Goal: Task Accomplishment & Management: Manage account settings

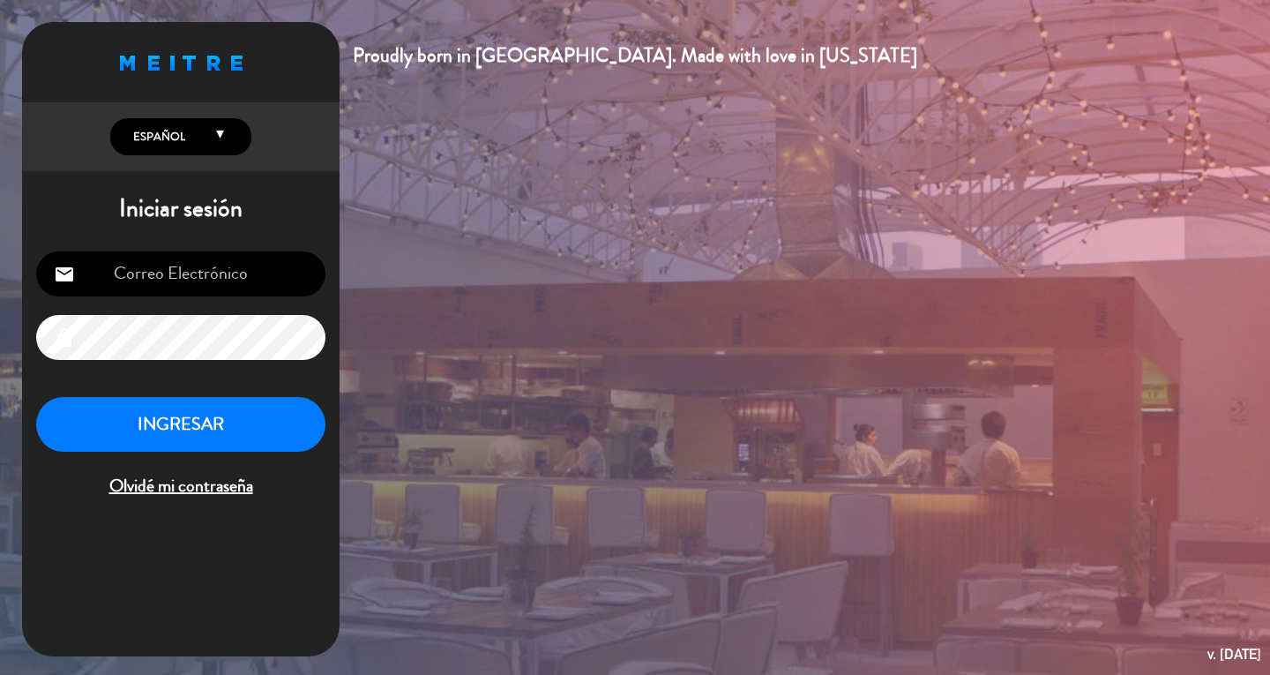
type input "[EMAIL_ADDRESS][DOMAIN_NAME]"
click at [309, 438] on button "INGRESAR" at bounding box center [180, 425] width 289 height 56
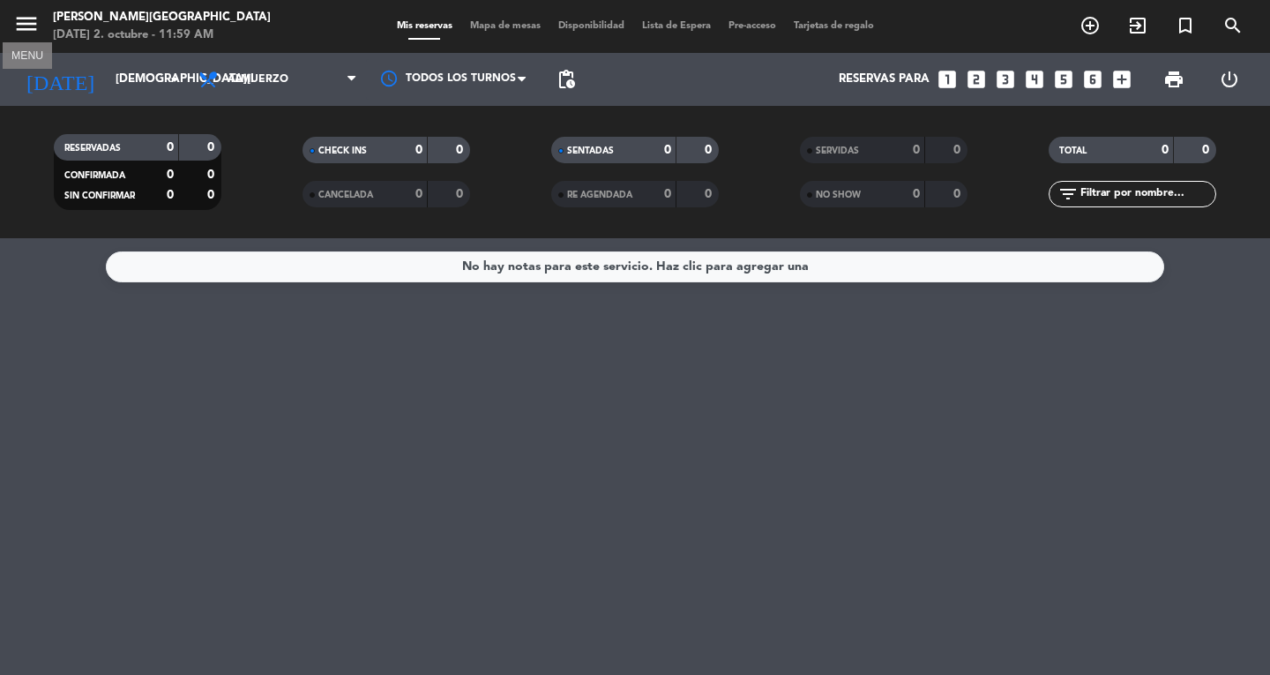
click at [34, 27] on icon "menu" at bounding box center [26, 24] width 26 height 26
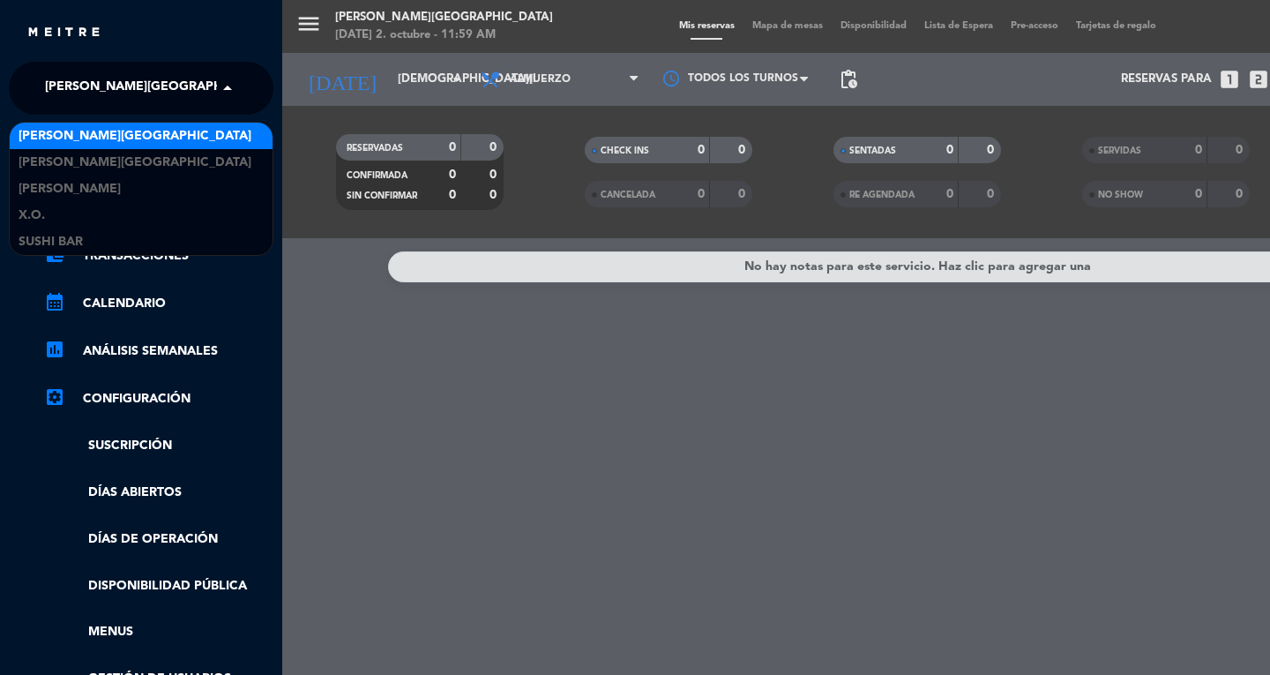
click at [226, 89] on span at bounding box center [232, 88] width 30 height 37
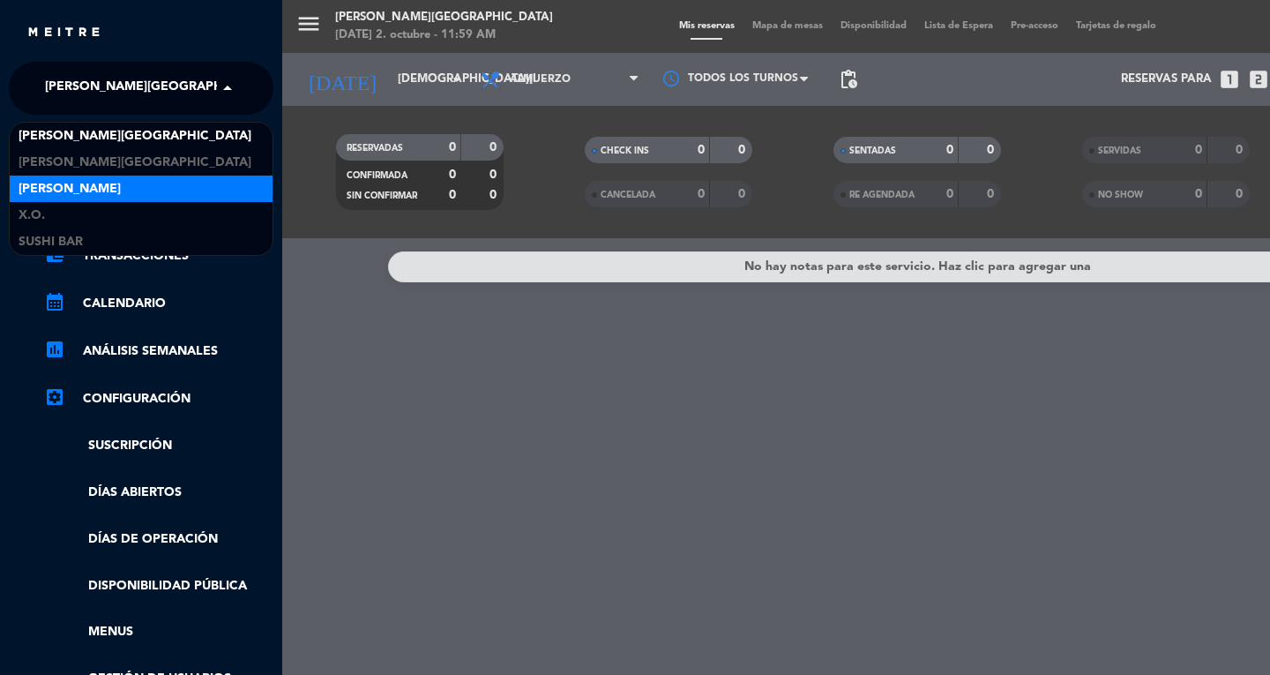
click at [187, 193] on div "[PERSON_NAME]" at bounding box center [141, 189] width 263 height 26
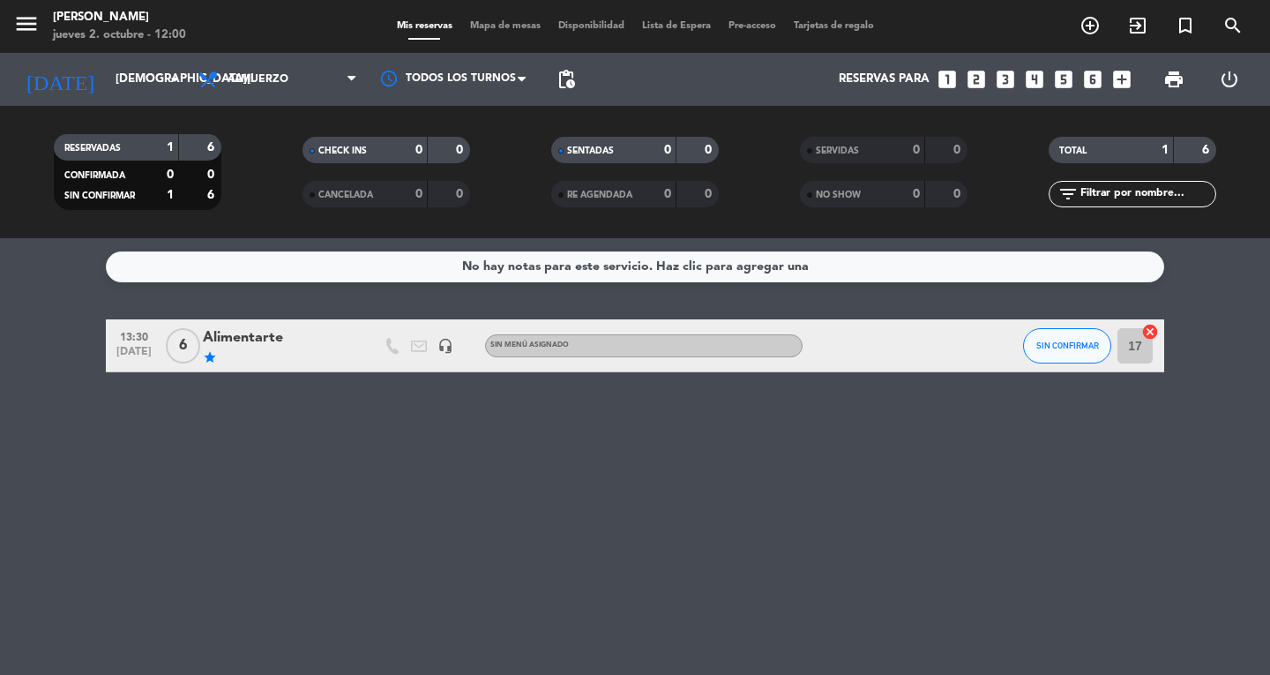
click at [238, 340] on div "Alimentarte" at bounding box center [278, 337] width 150 height 23
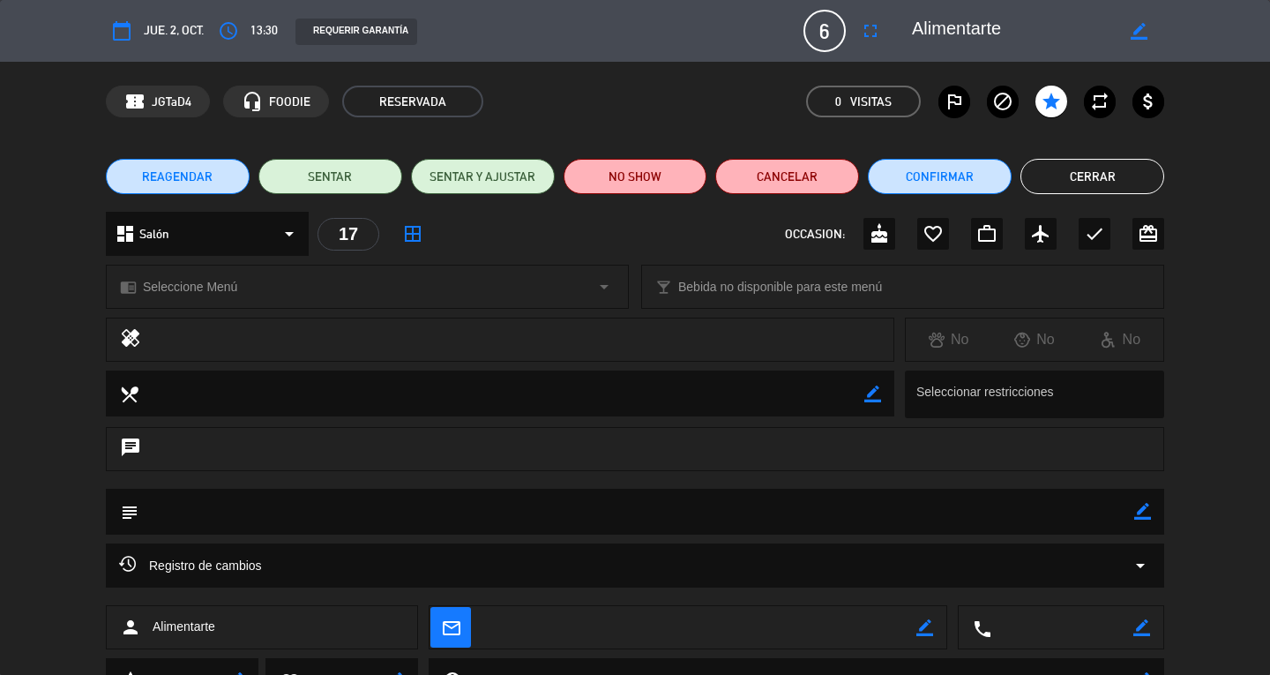
type input "[EMAIL_ADDRESS][DOMAIN_NAME]"
click at [1077, 182] on button "Cerrar" at bounding box center [1093, 176] width 144 height 35
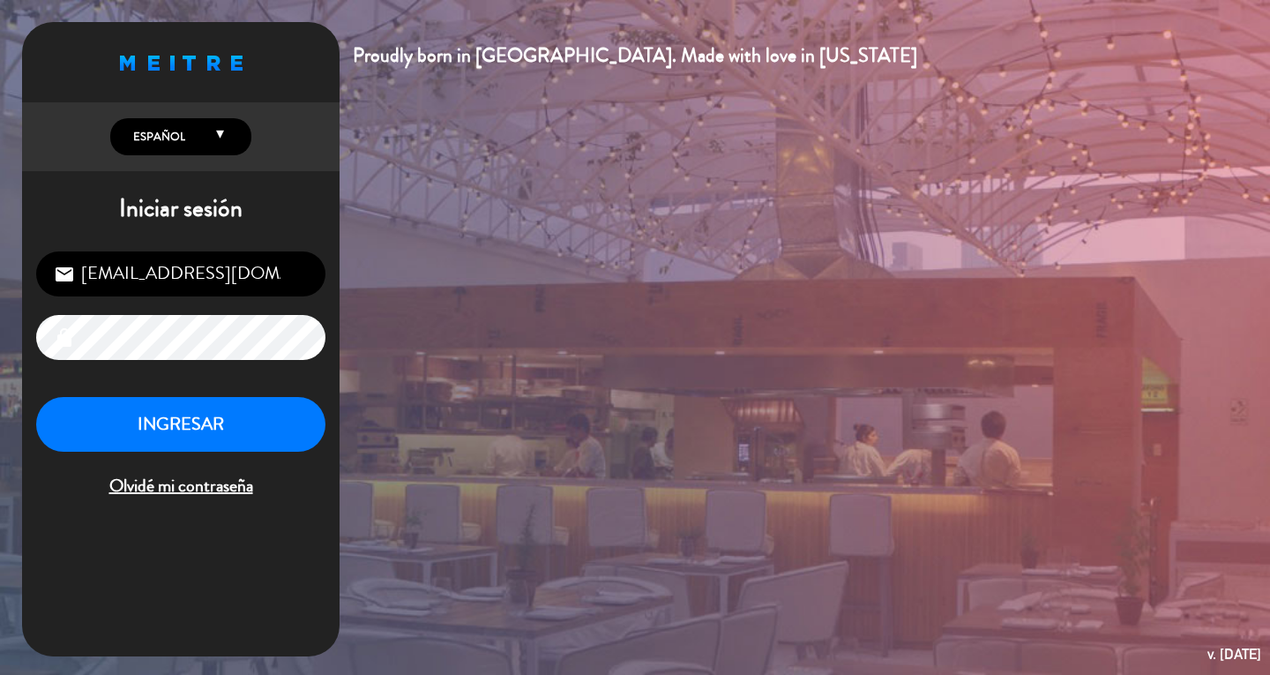
click at [1026, 532] on div "Proudly born in [GEOGRAPHIC_DATA]. Made with love in [US_STATE] English Español…" at bounding box center [635, 337] width 1270 height 675
click at [180, 419] on button "INGRESAR" at bounding box center [180, 425] width 289 height 56
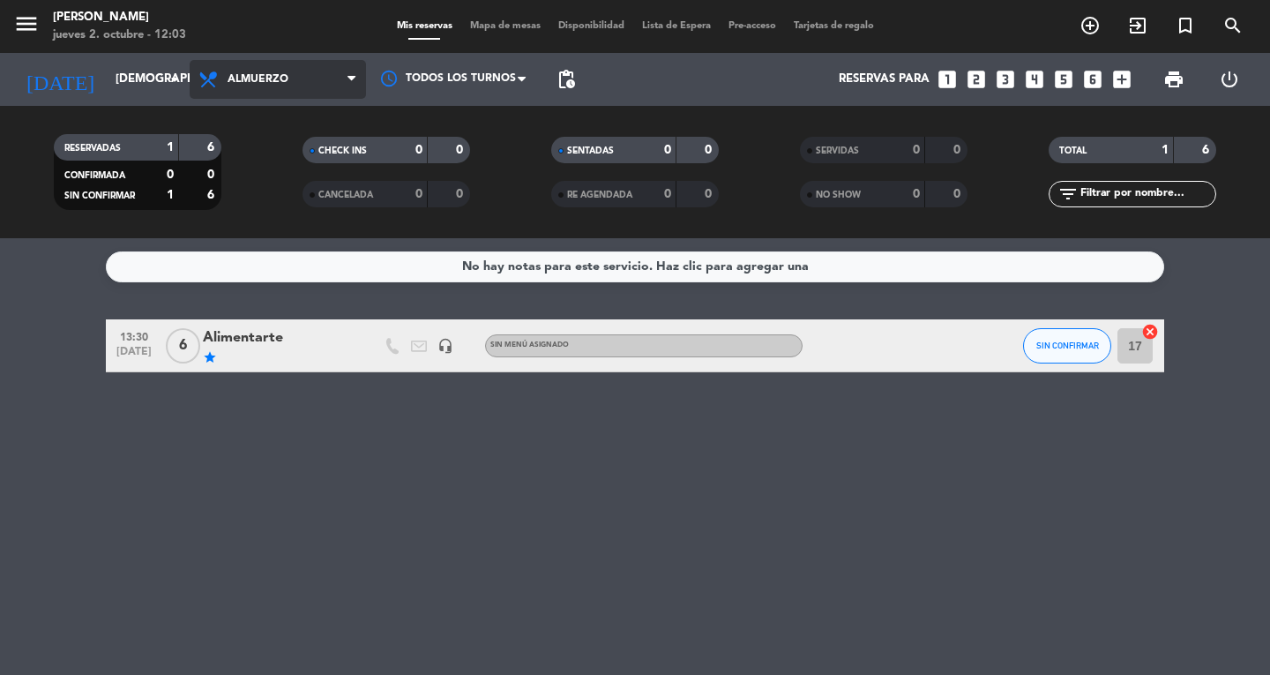
click at [347, 82] on span "Almuerzo" at bounding box center [278, 79] width 176 height 39
click at [303, 203] on div "menu Don Diablo [DATE] 2. octubre - 12:03 Mis reservas Mapa de mesas Disponibil…" at bounding box center [635, 119] width 1270 height 238
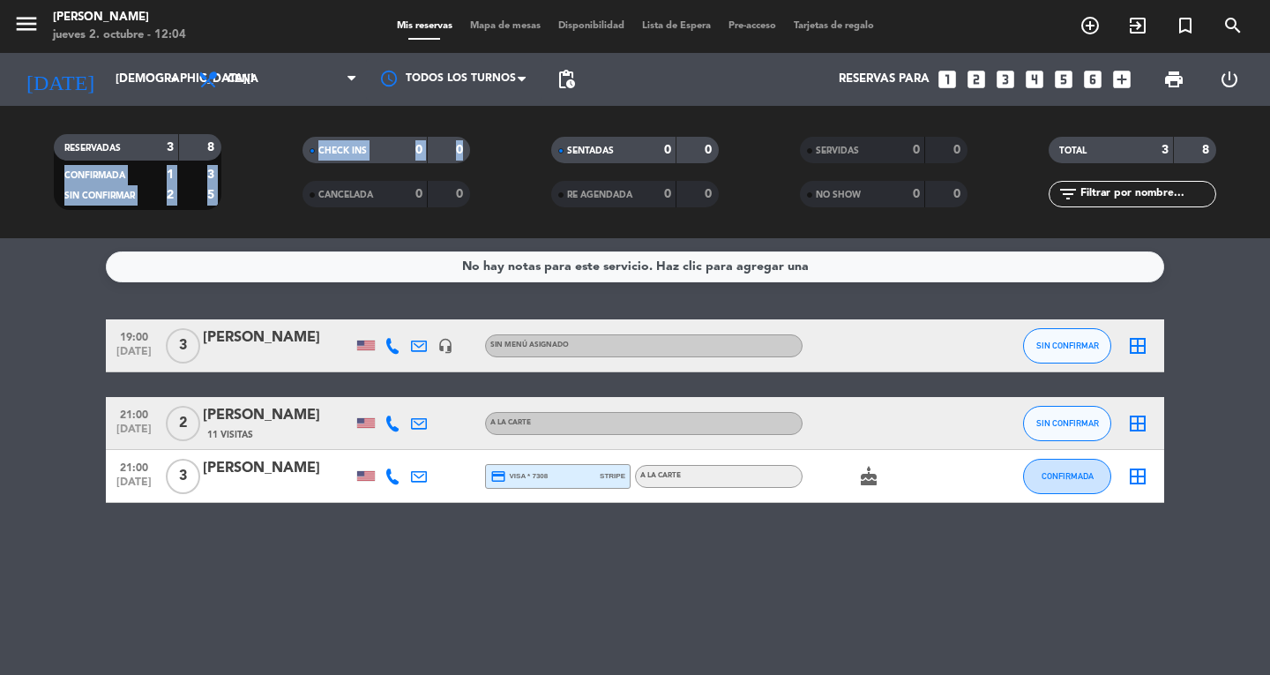
drag, startPoint x: 278, startPoint y: 207, endPoint x: 249, endPoint y: 127, distance: 85.4
click at [249, 127] on div "RESERVADAS 3 8 CONFIRMADA 1 3 SIN CONFIRMAR 2 5 CHECK INS 0 0 CANCELADA 0 0 SEN…" at bounding box center [635, 172] width 1270 height 97
click at [30, 31] on icon "menu" at bounding box center [26, 24] width 26 height 26
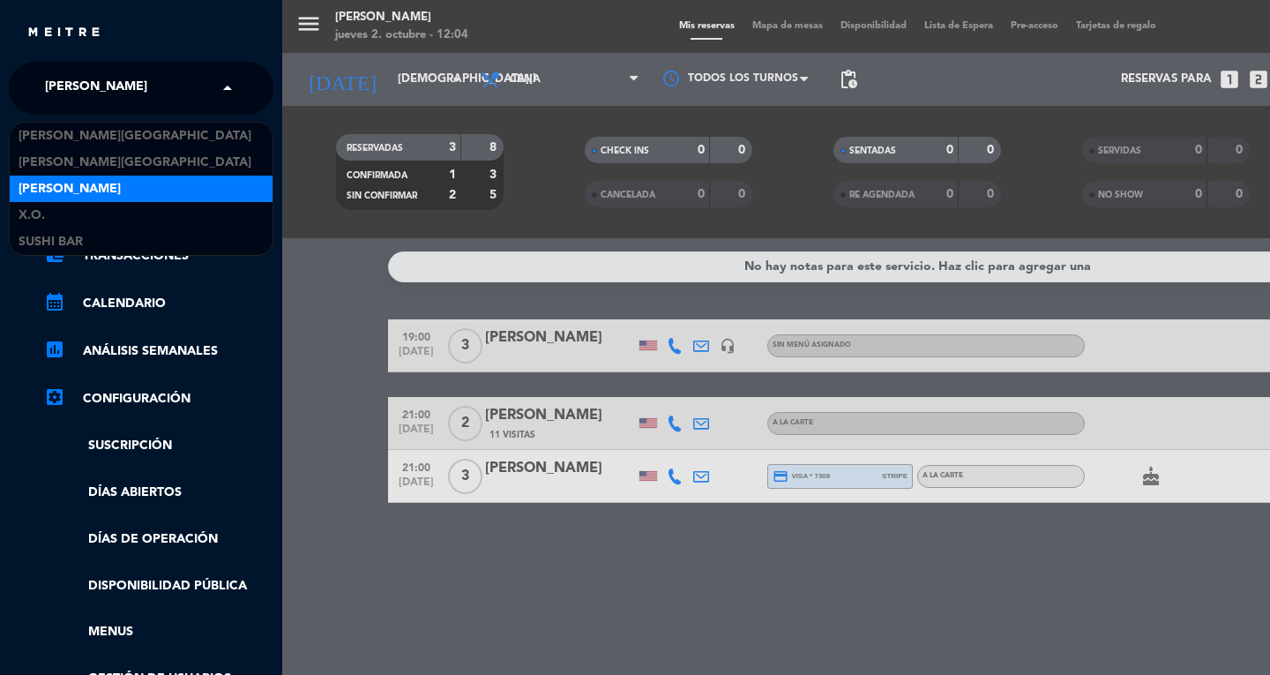
click at [217, 97] on span at bounding box center [232, 88] width 30 height 37
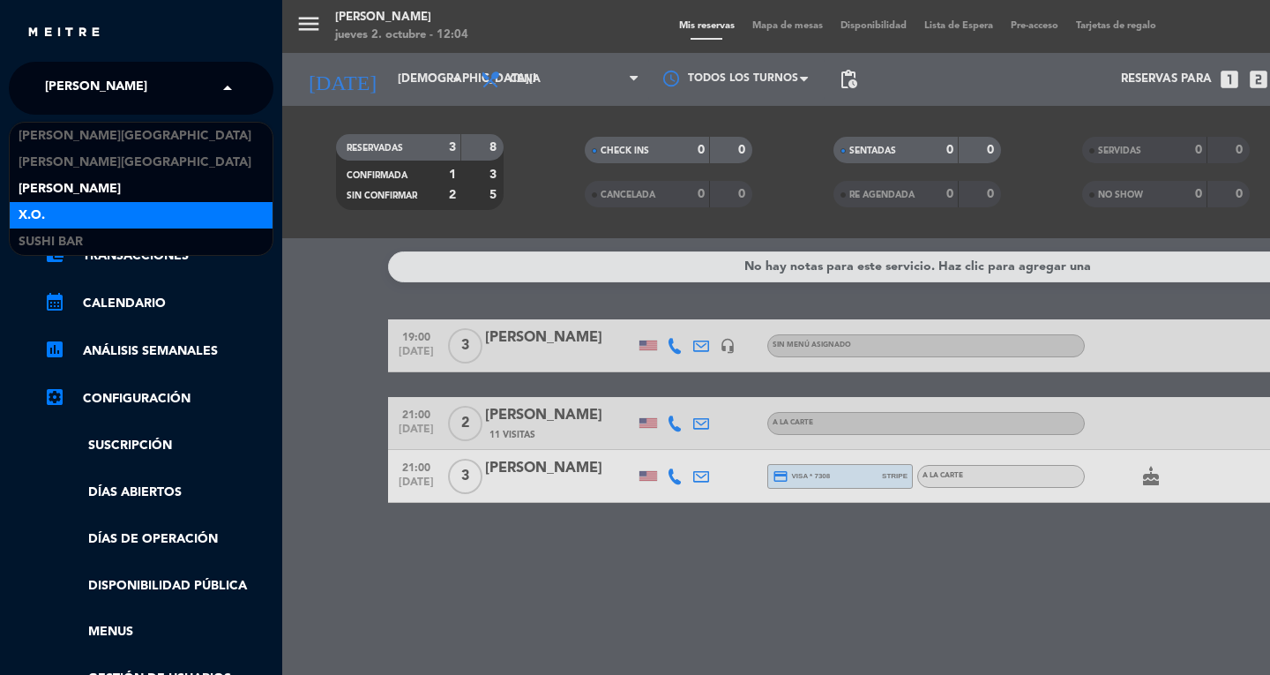
click at [102, 212] on div "X.O." at bounding box center [141, 215] width 263 height 26
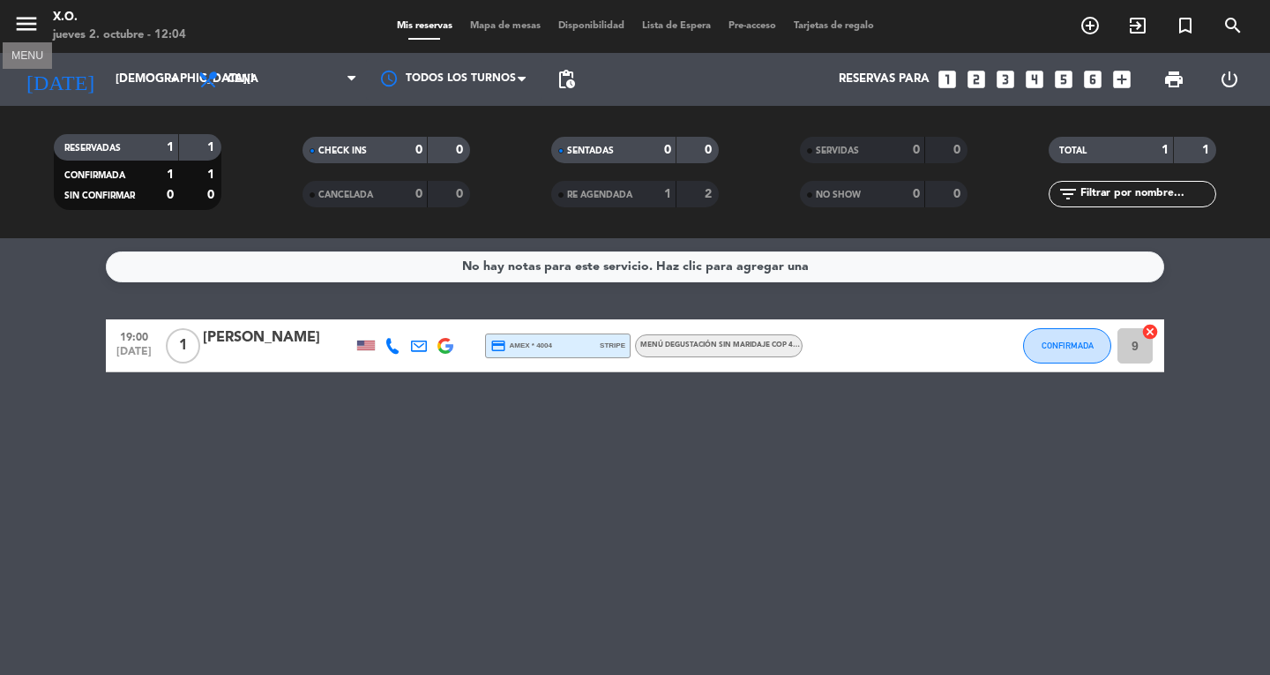
click at [31, 24] on icon "menu" at bounding box center [26, 24] width 26 height 26
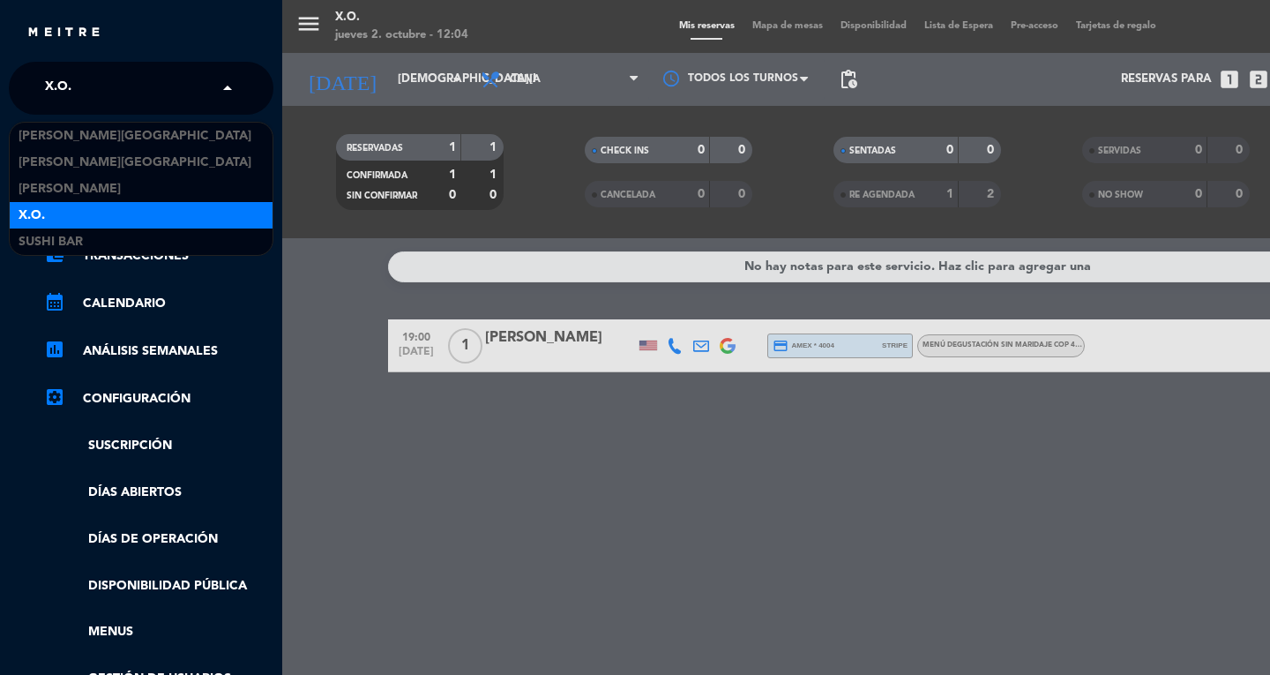
click at [194, 88] on input "text" at bounding box center [142, 89] width 215 height 39
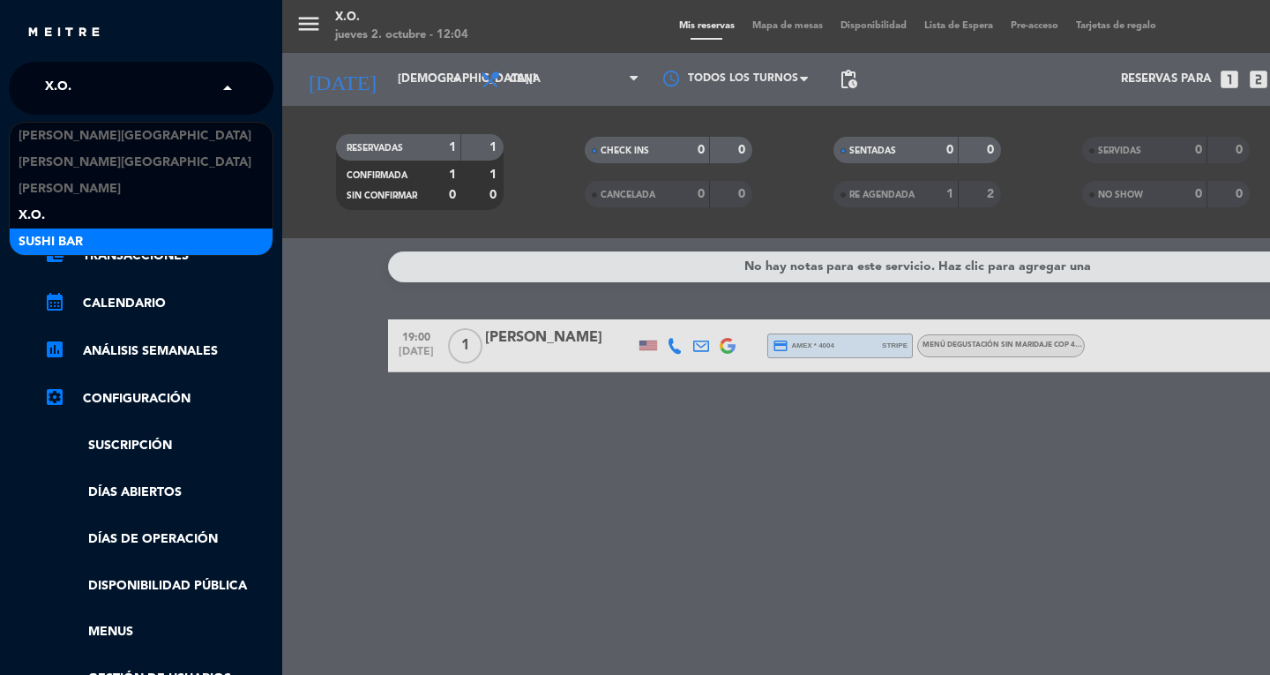
click at [125, 230] on div "SUSHI BAR" at bounding box center [141, 241] width 263 height 26
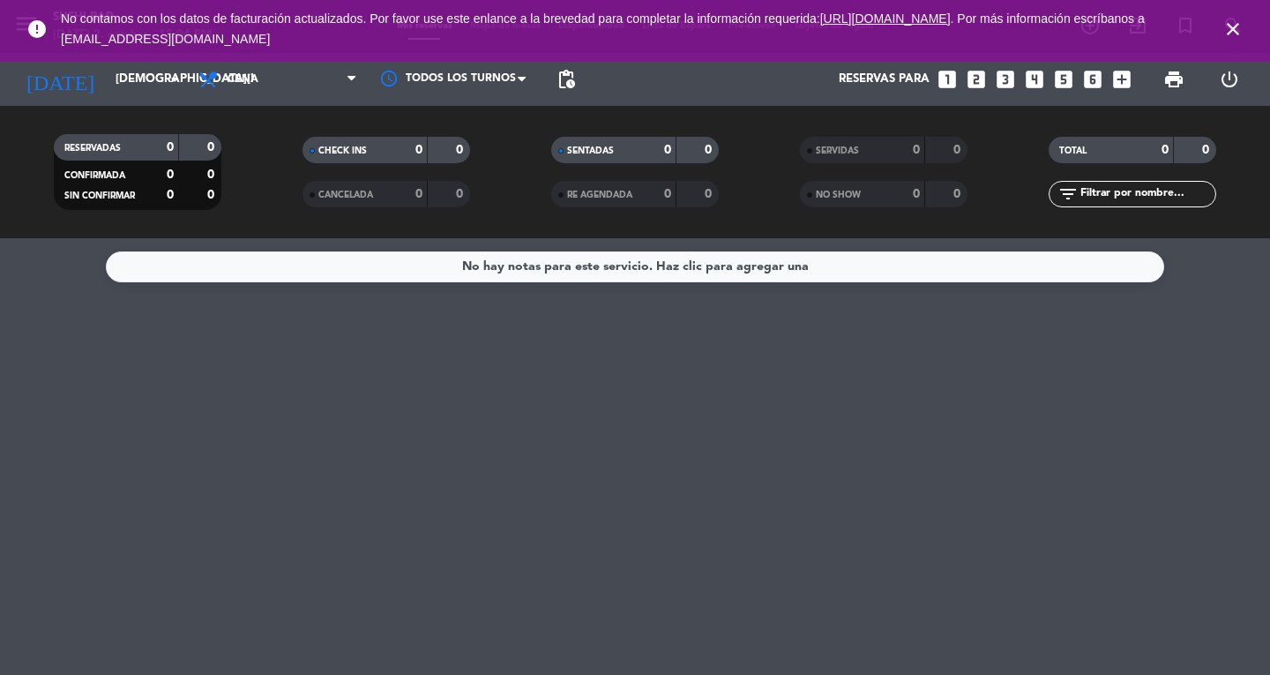
click at [1241, 20] on icon "close" at bounding box center [1233, 29] width 21 height 21
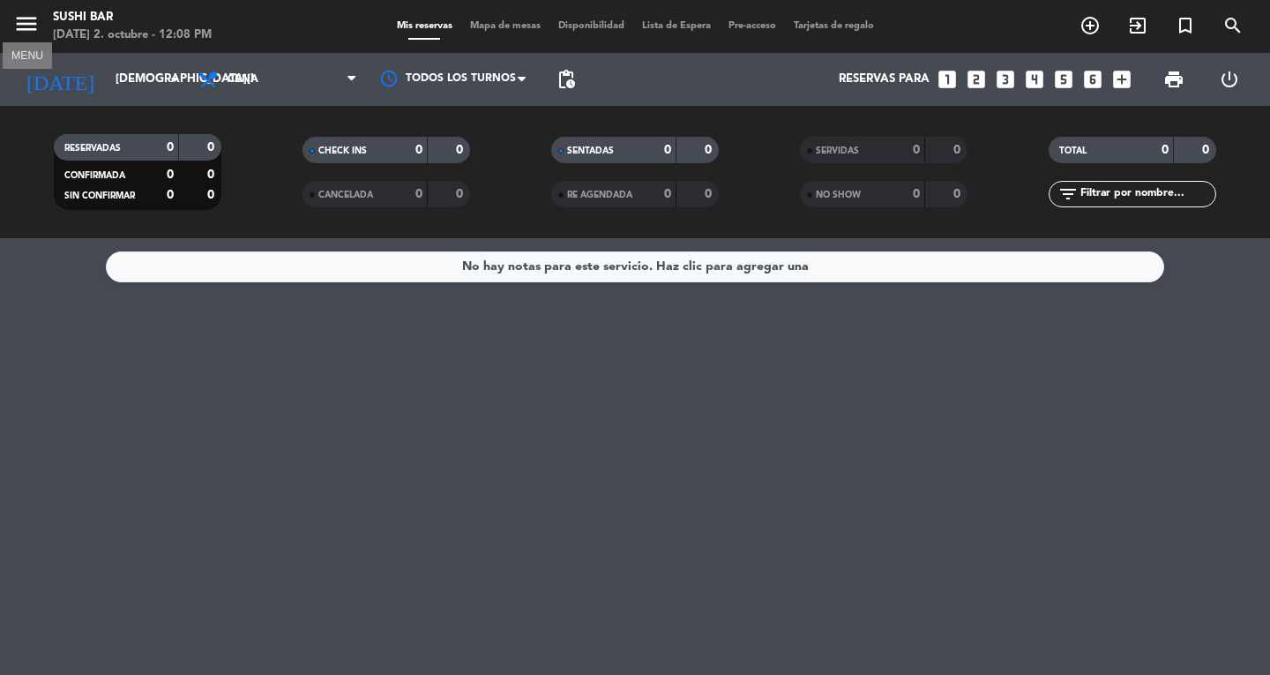
click at [27, 40] on button "menu" at bounding box center [26, 27] width 26 height 33
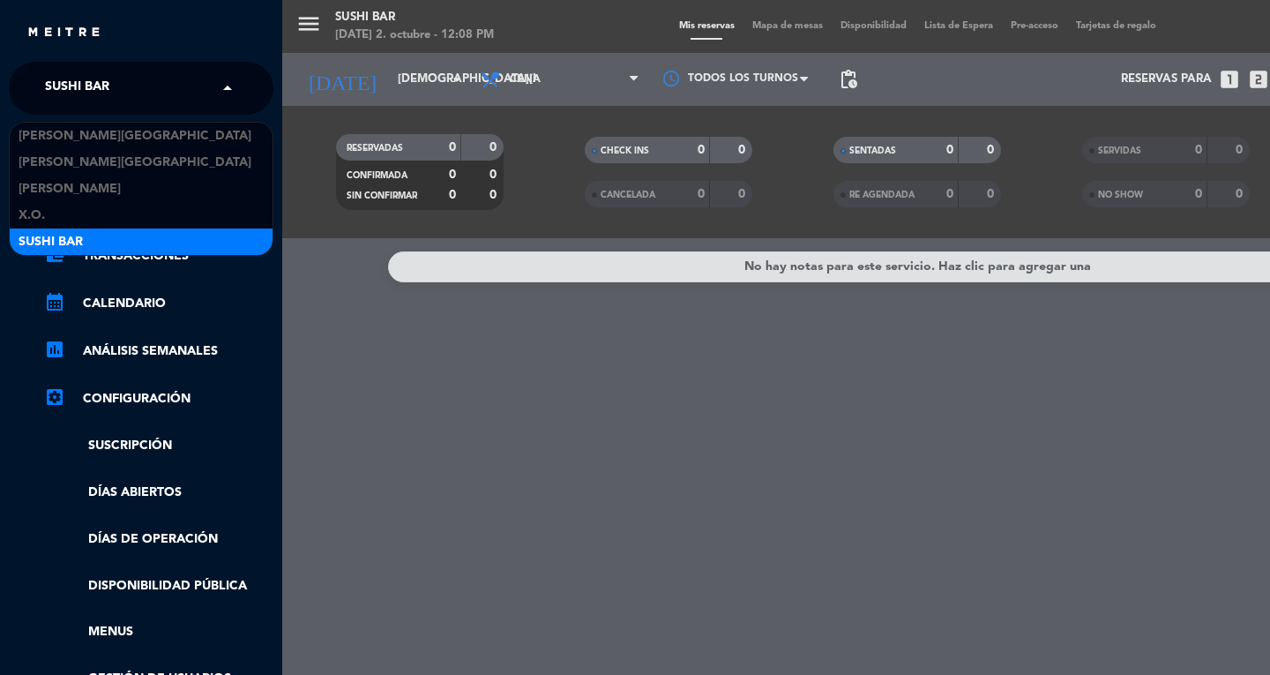
click at [220, 87] on span at bounding box center [232, 88] width 30 height 37
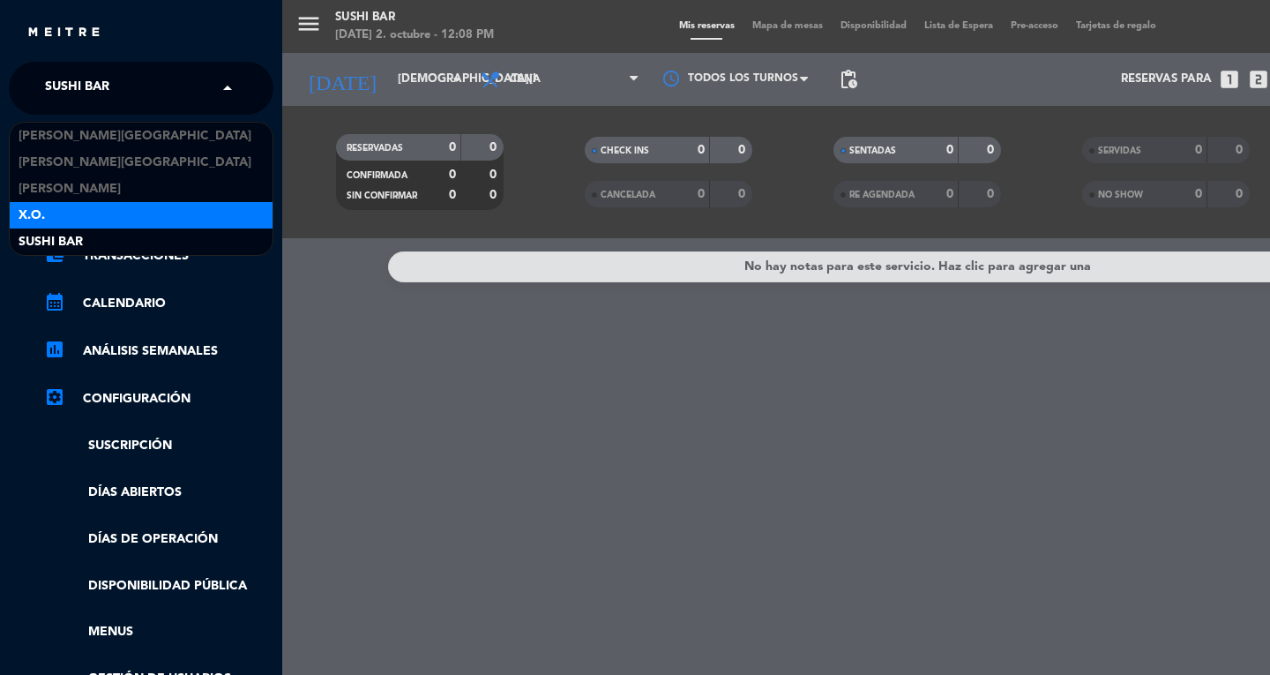
click at [108, 211] on div "X.O." at bounding box center [141, 215] width 263 height 26
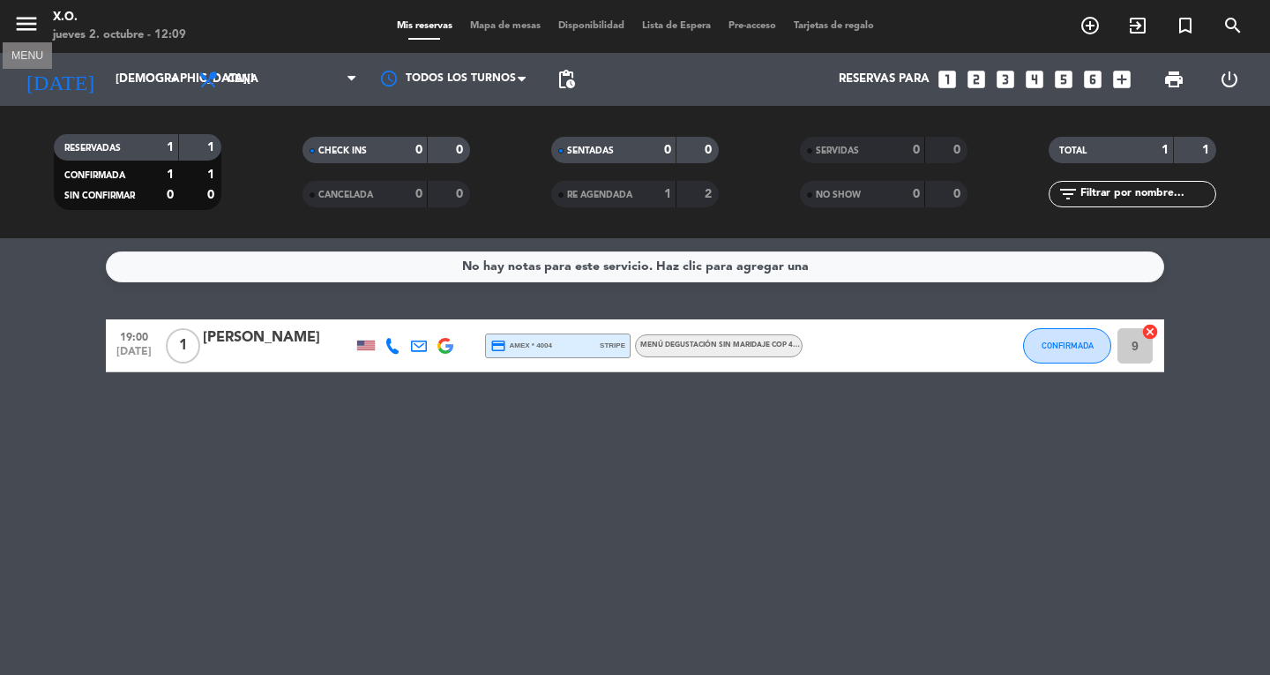
click at [37, 30] on icon "menu" at bounding box center [26, 24] width 26 height 26
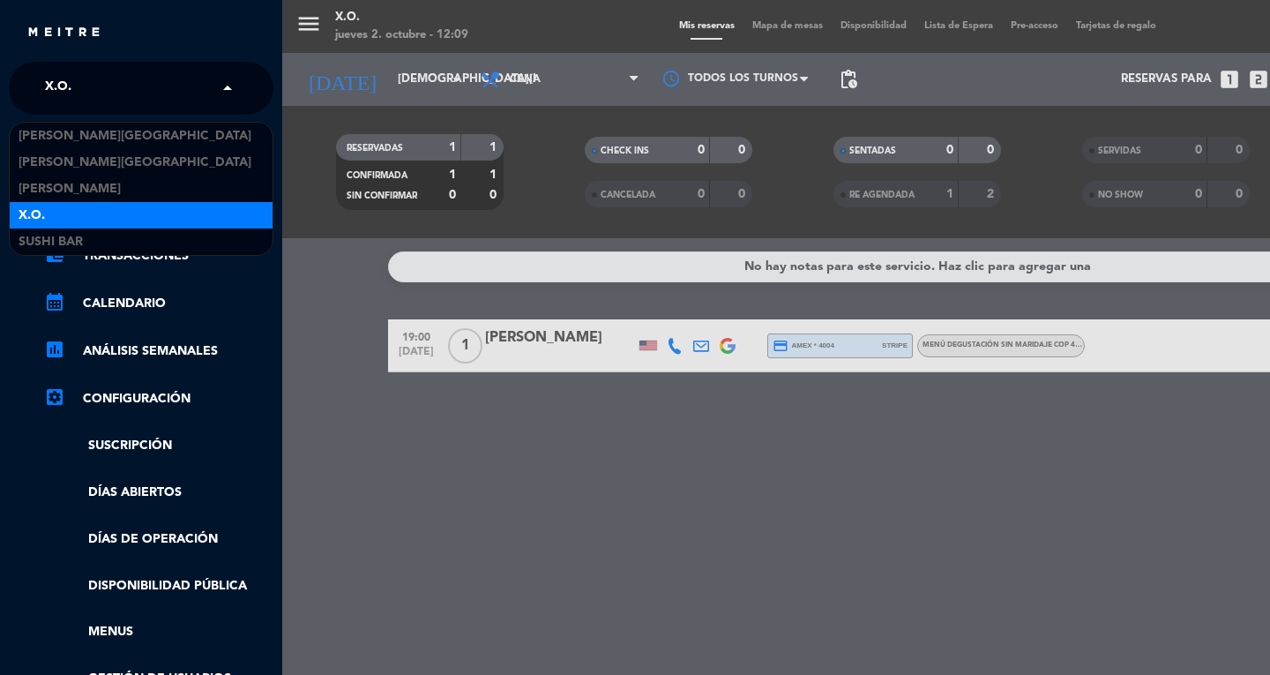
click at [227, 87] on span at bounding box center [232, 88] width 30 height 37
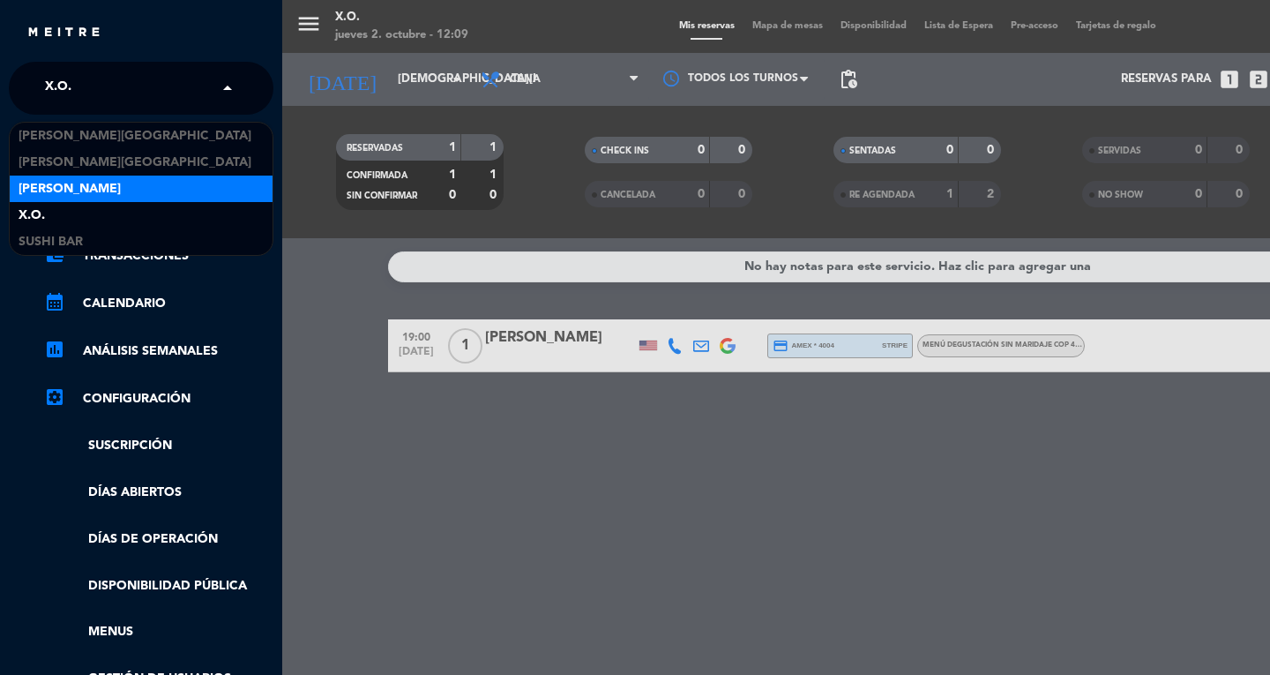
click at [148, 190] on div "[PERSON_NAME]" at bounding box center [141, 189] width 263 height 26
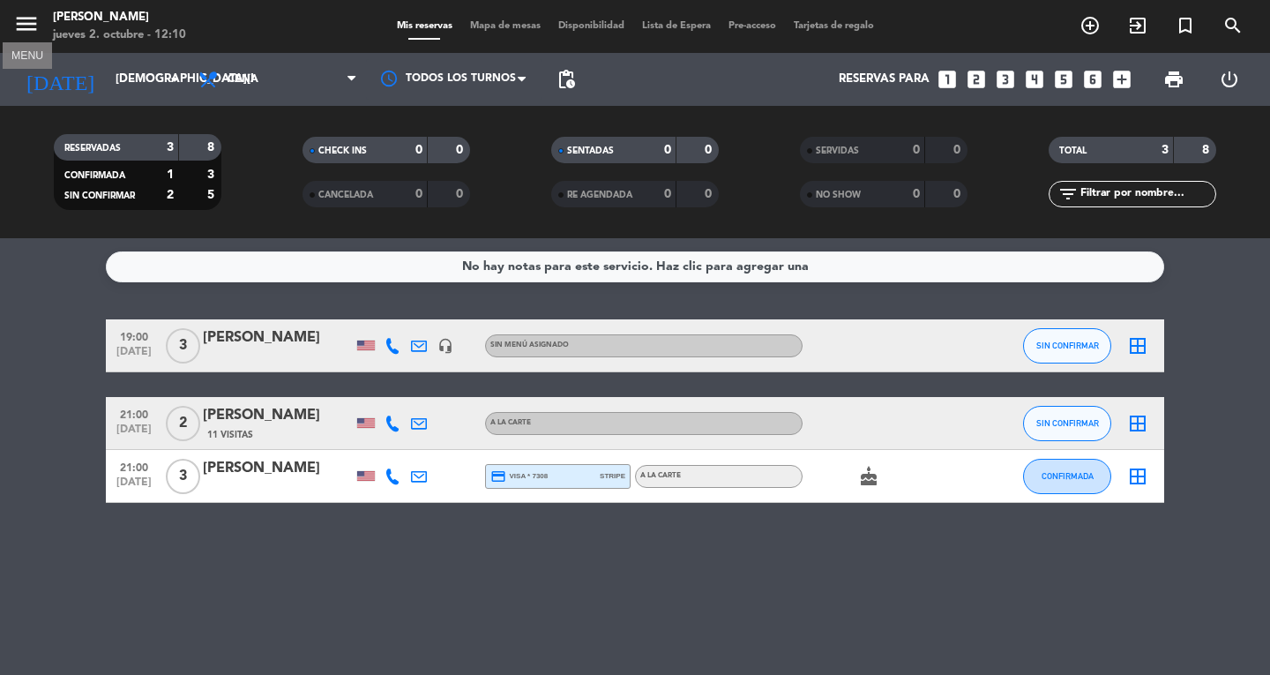
click at [32, 29] on icon "menu" at bounding box center [26, 24] width 26 height 26
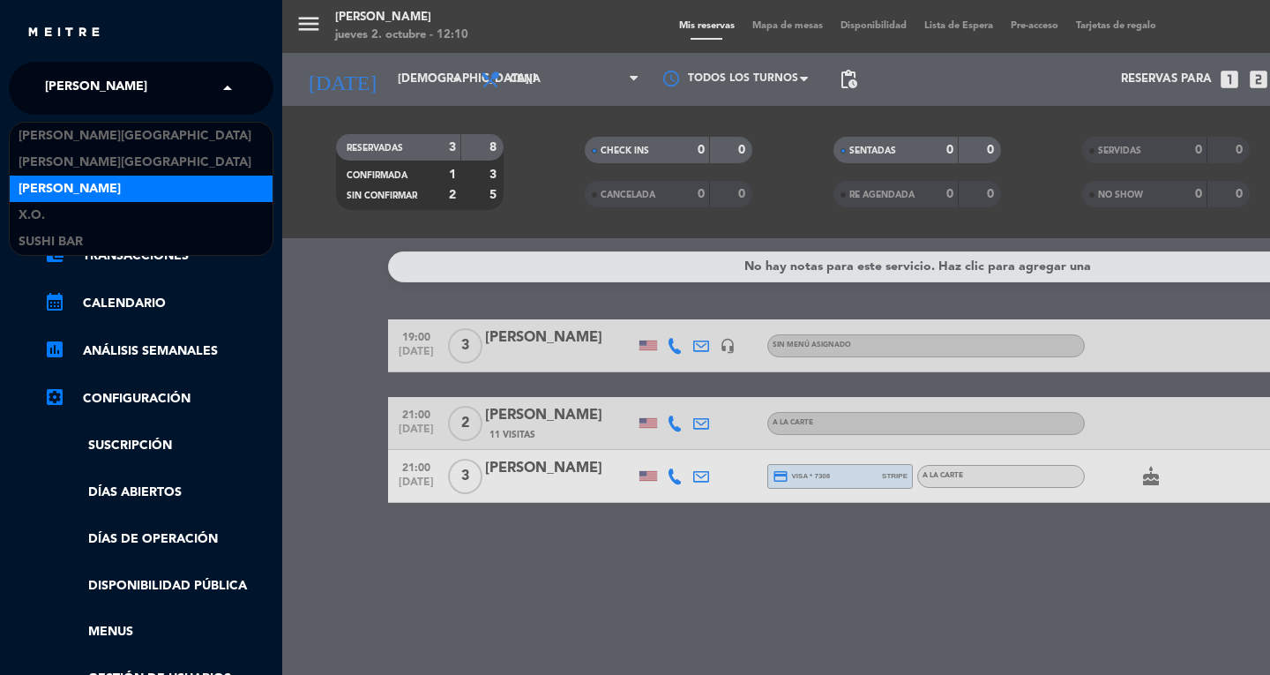
click at [228, 84] on span at bounding box center [232, 88] width 30 height 37
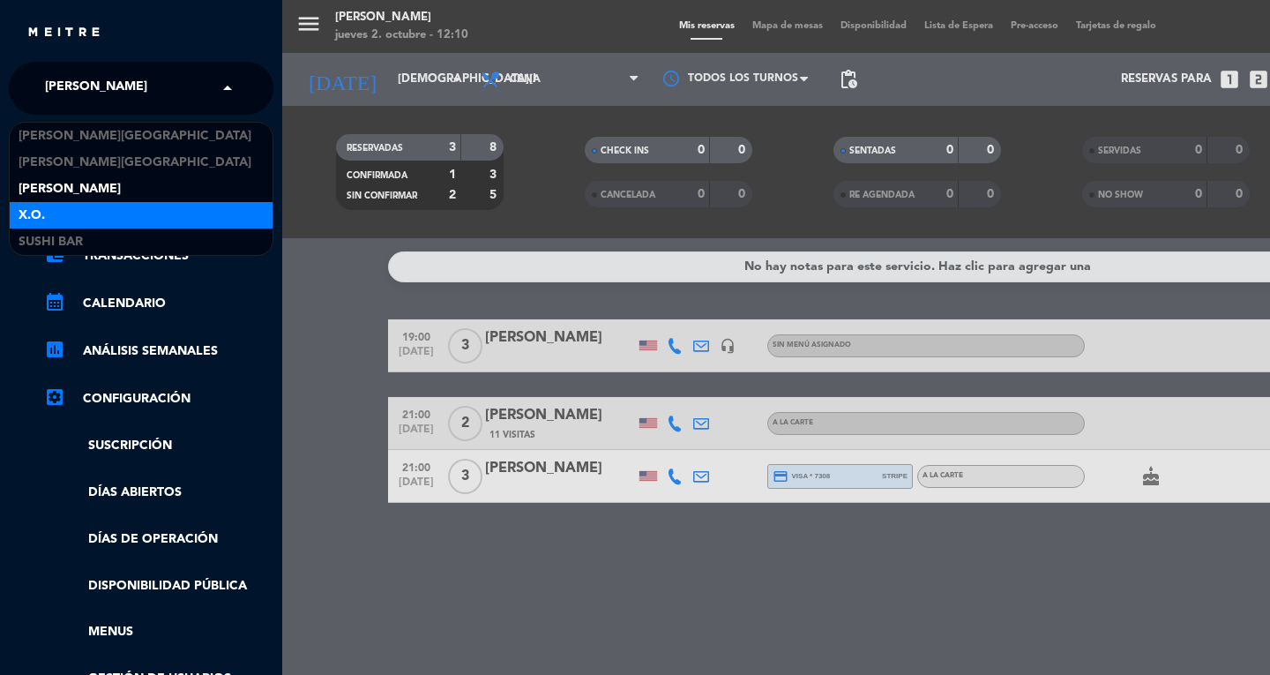
click at [165, 216] on div "X.O." at bounding box center [141, 215] width 263 height 26
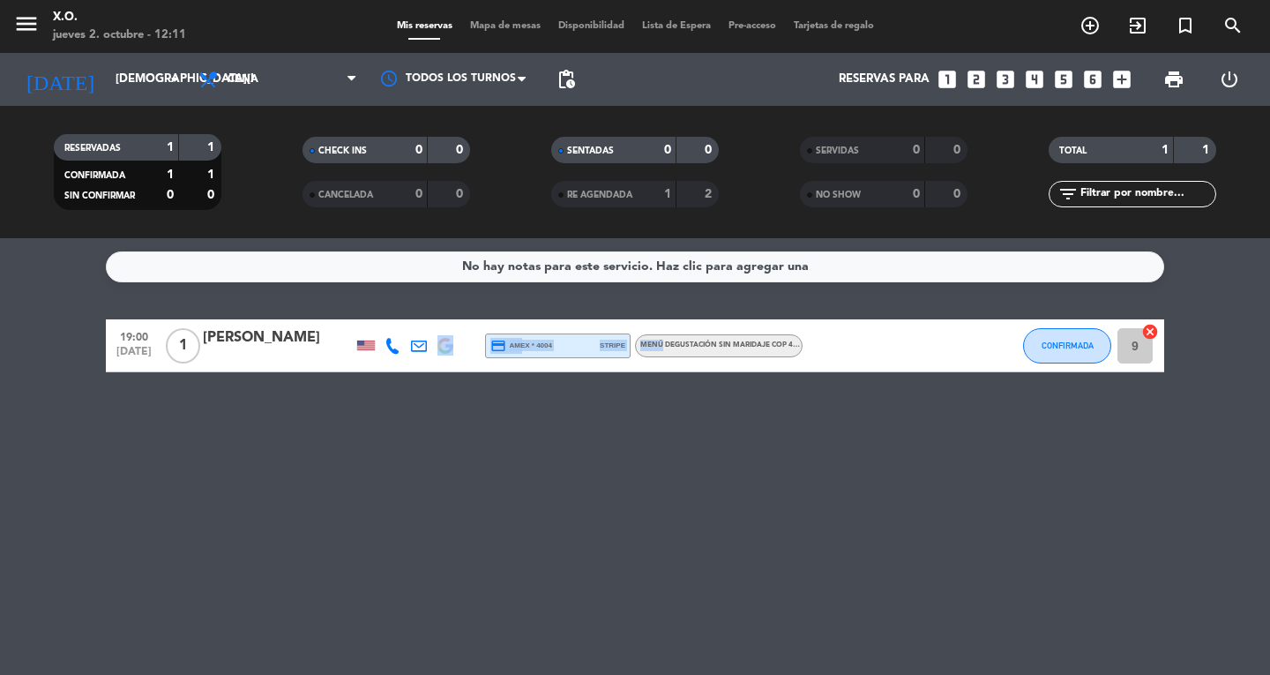
drag, startPoint x: 655, startPoint y: 352, endPoint x: 438, endPoint y: 318, distance: 220.5
click at [438, 319] on div "19:00 [DATE] 1 [PERSON_NAME] credit_card amex * 4004 stripe Menú degustación si…" at bounding box center [635, 345] width 1059 height 53
click at [259, 335] on div "[PERSON_NAME]" at bounding box center [278, 337] width 150 height 23
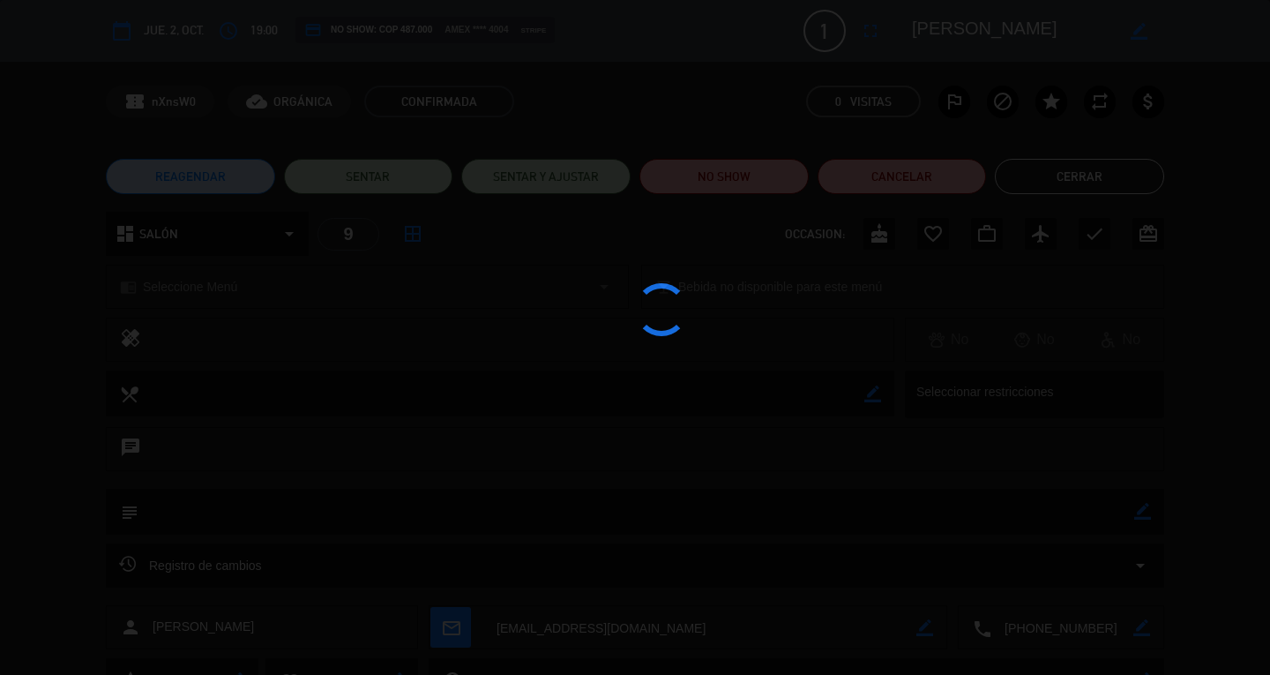
click at [259, 335] on div at bounding box center [635, 337] width 1270 height 675
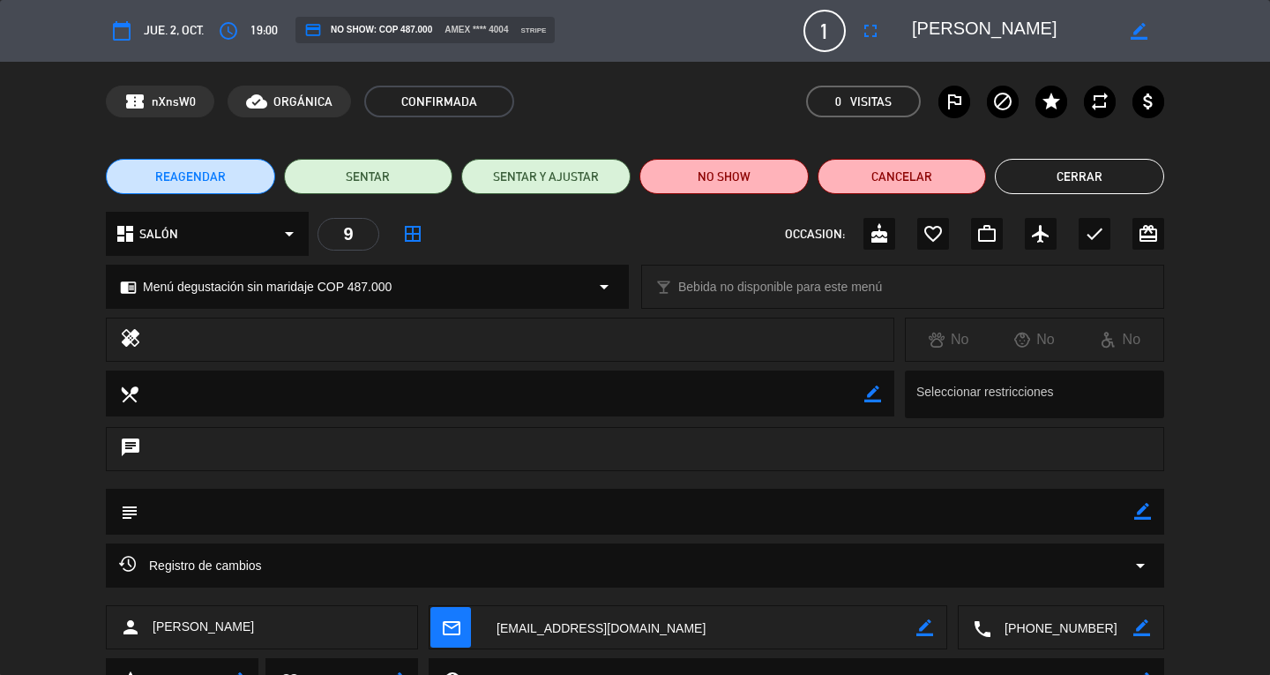
click at [1067, 624] on textarea at bounding box center [1063, 628] width 142 height 44
click at [1124, 582] on span at bounding box center [1126, 584] width 14 height 14
click at [1048, 164] on button "Cerrar" at bounding box center [1079, 176] width 169 height 35
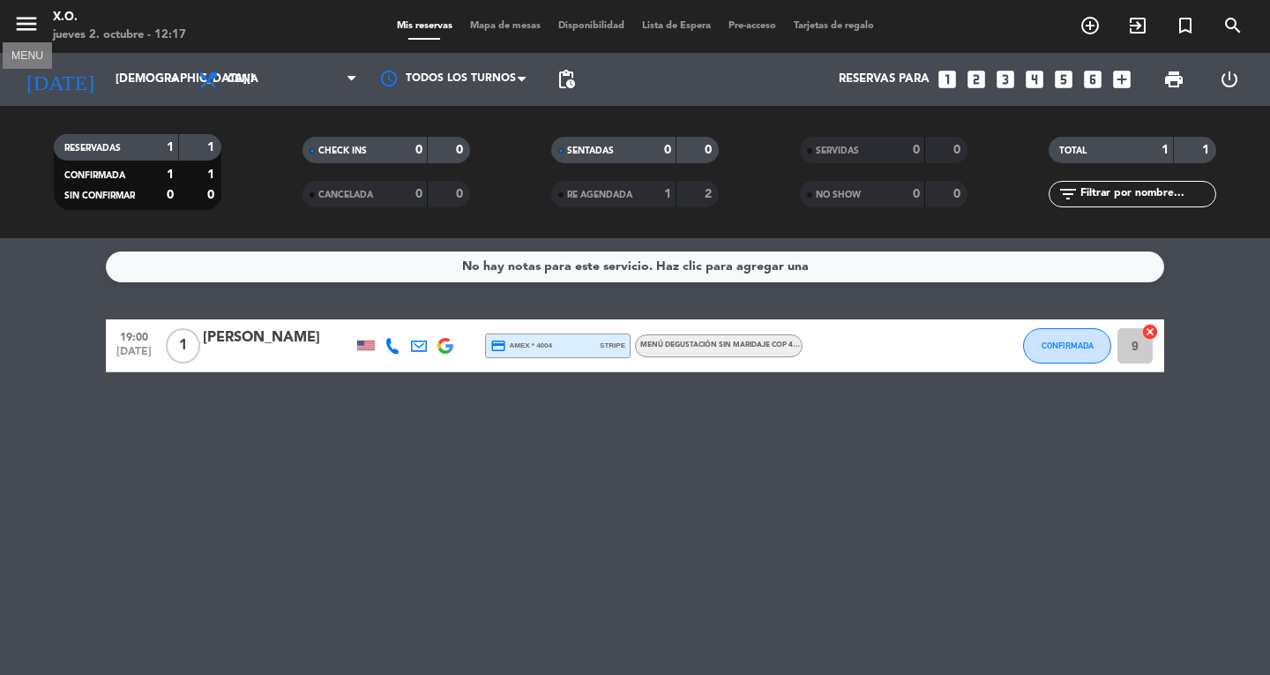
click at [26, 31] on icon "menu" at bounding box center [26, 24] width 26 height 26
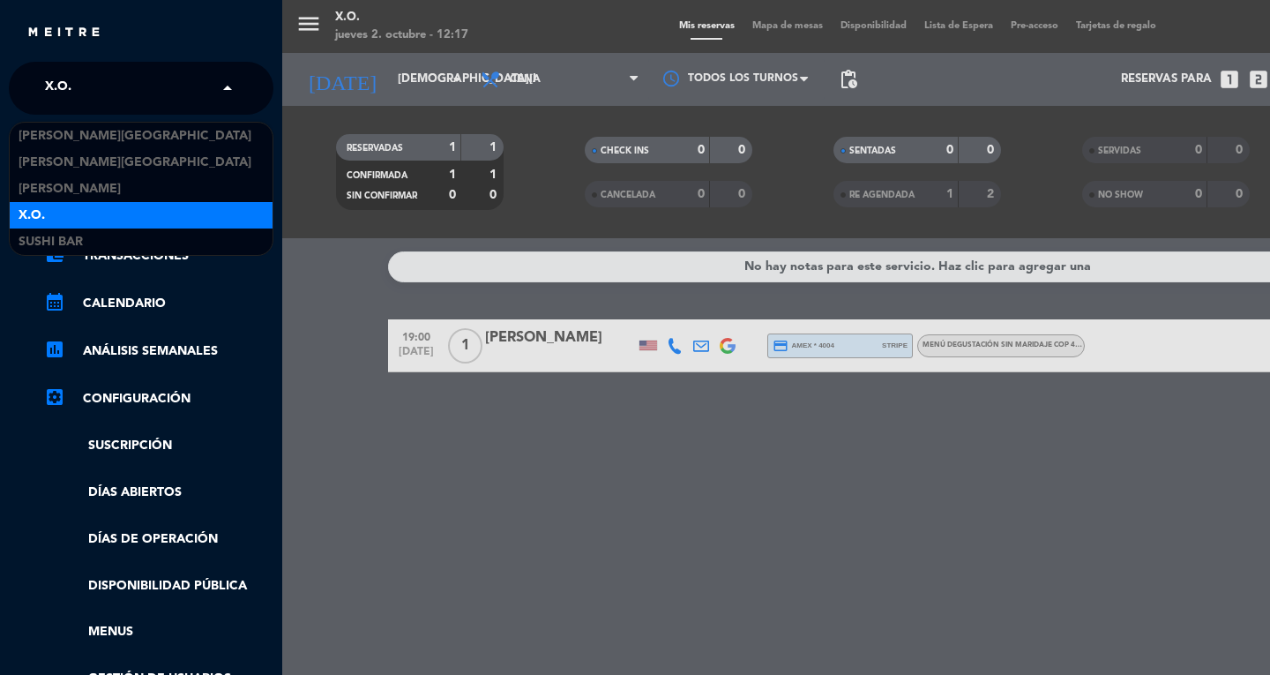
click at [220, 77] on span at bounding box center [232, 88] width 30 height 37
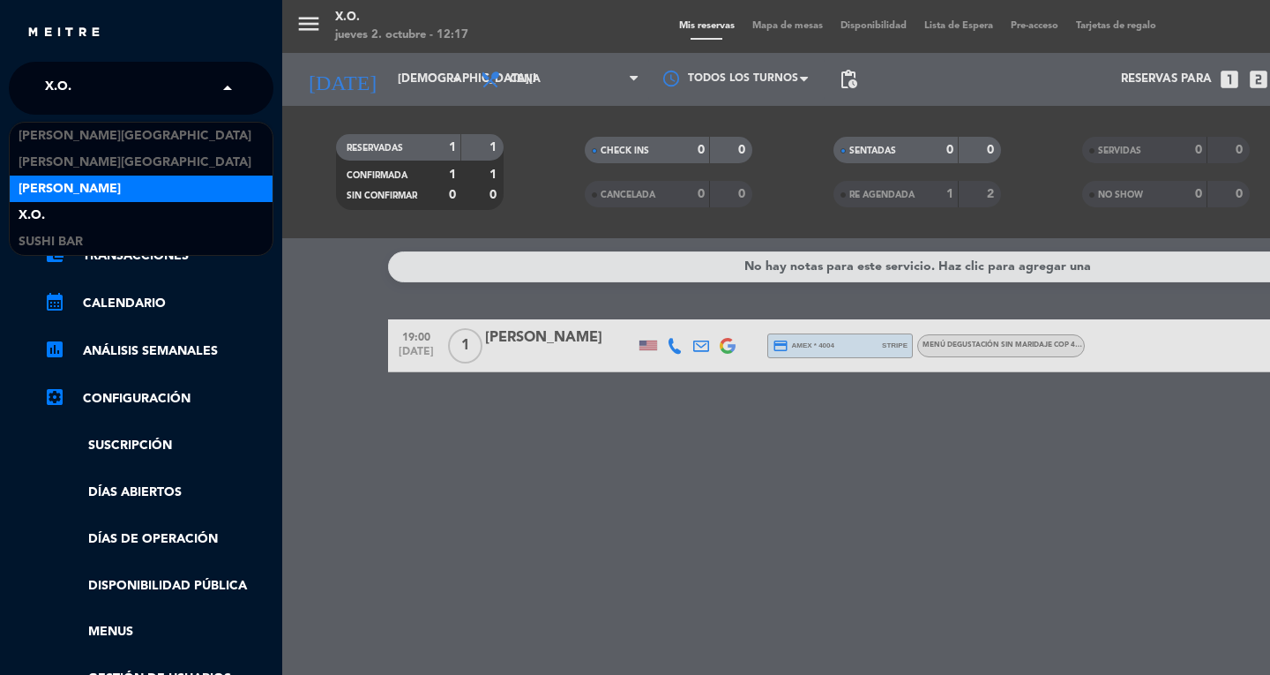
click at [143, 181] on div "[PERSON_NAME]" at bounding box center [141, 189] width 263 height 26
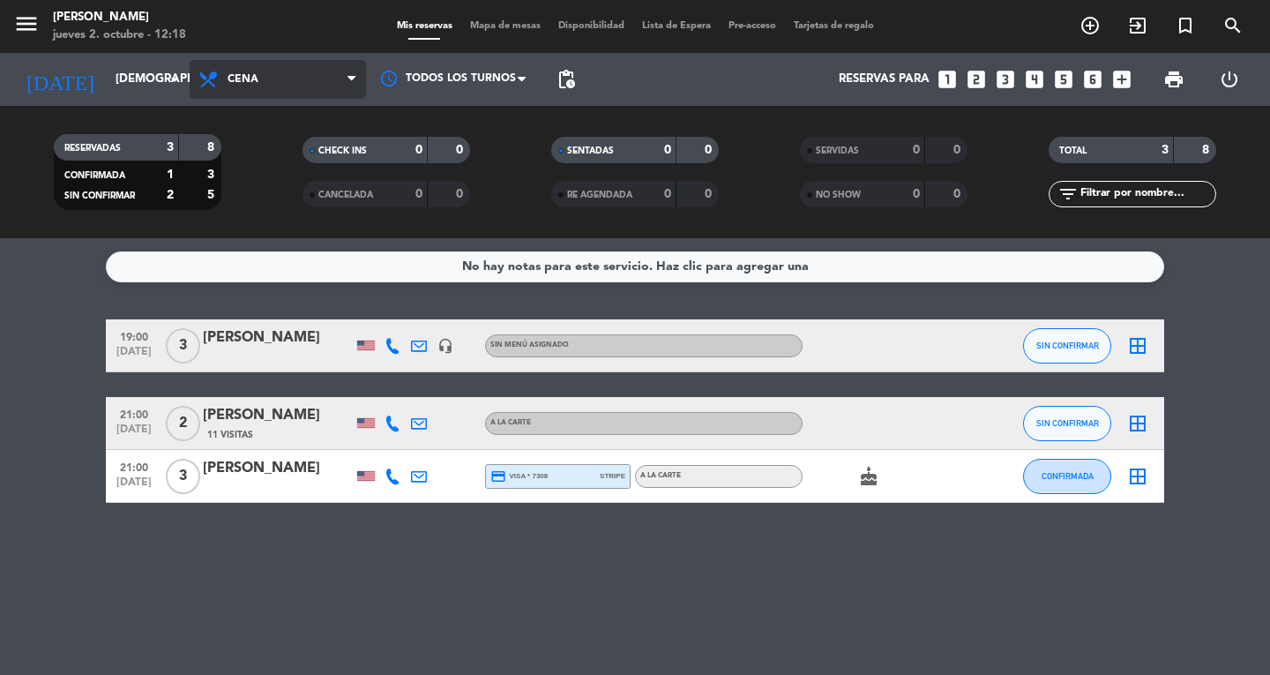
click at [356, 69] on span "Cena" at bounding box center [278, 79] width 176 height 39
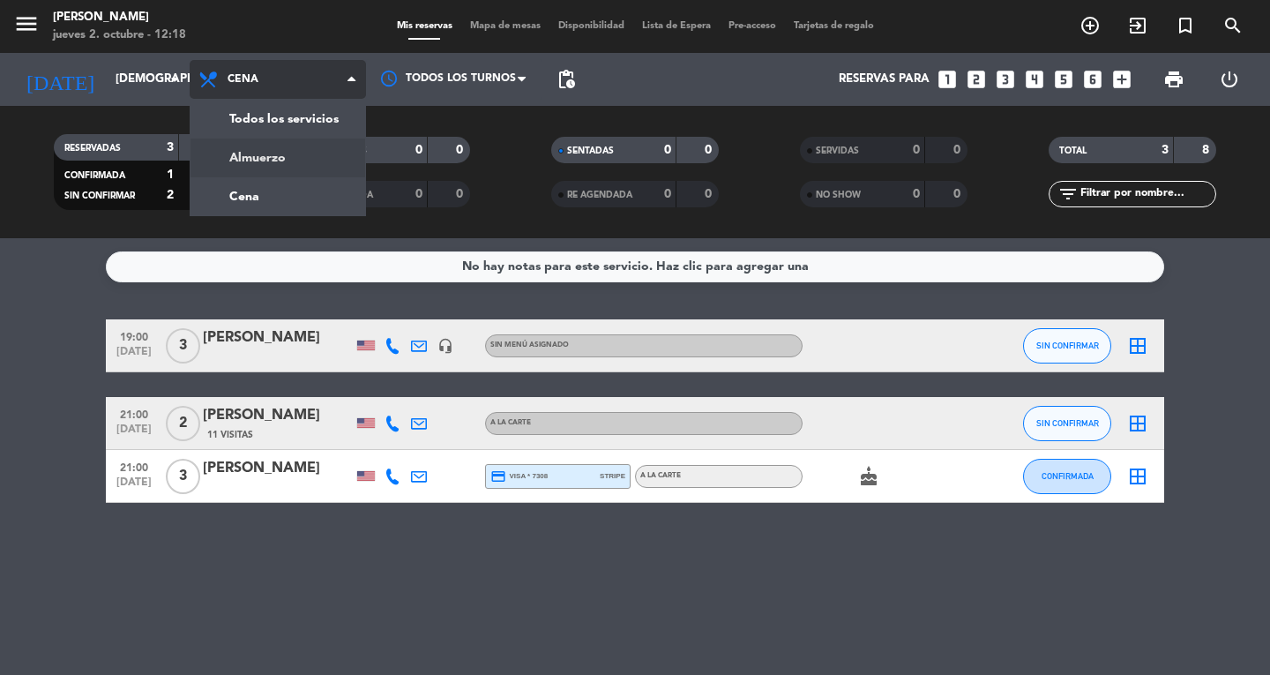
click at [286, 163] on div "menu Don Diablo [DATE] 2. octubre - 12:18 Mis reservas Mapa de mesas Disponibil…" at bounding box center [635, 119] width 1270 height 238
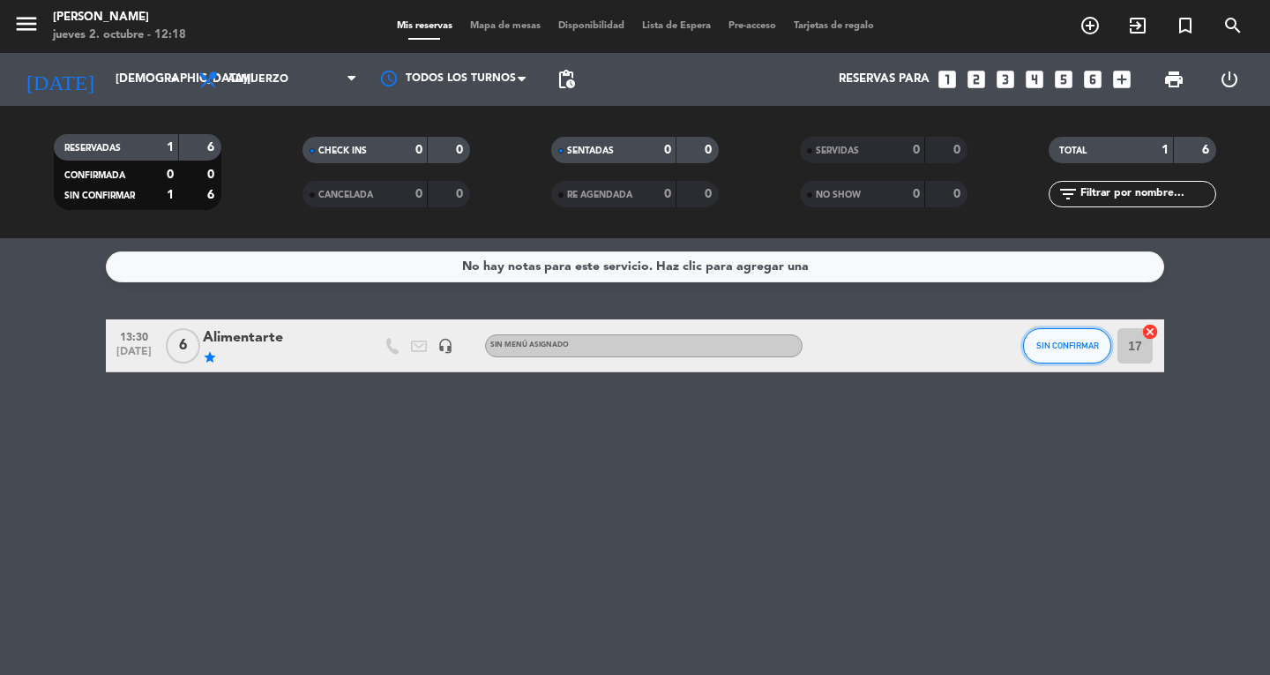
click at [1080, 347] on span "SIN CONFIRMAR" at bounding box center [1068, 346] width 63 height 10
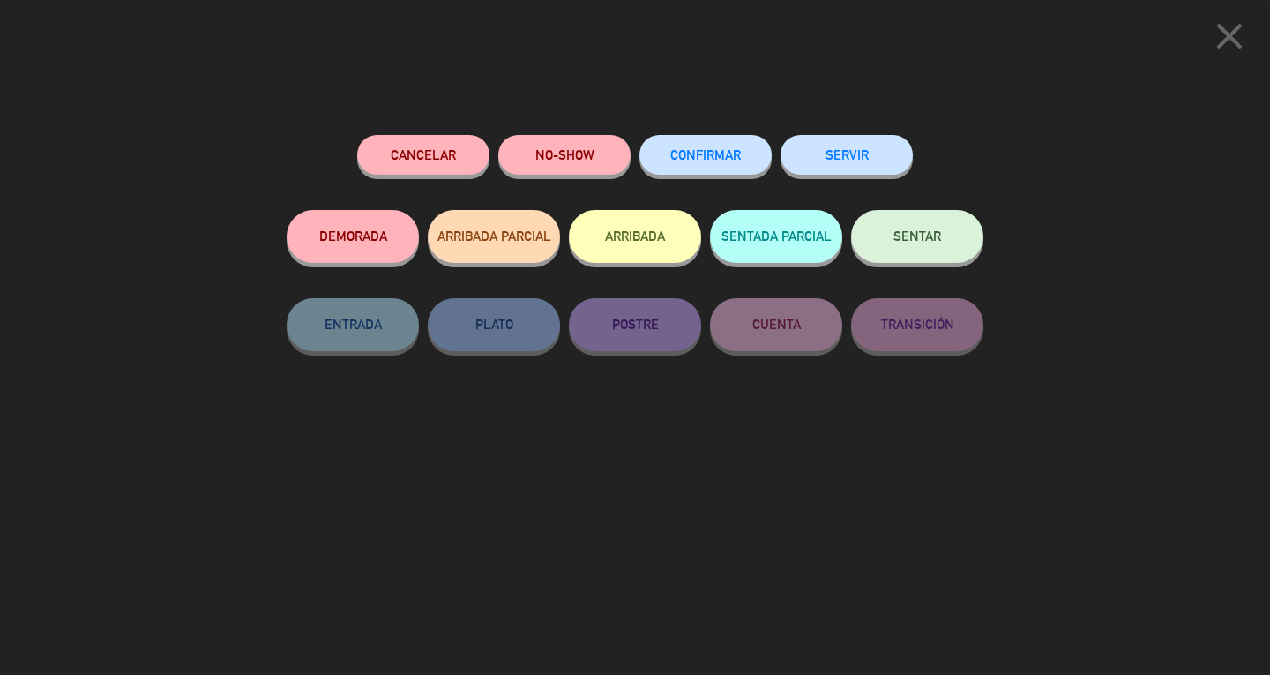
click at [449, 161] on button "Cancelar" at bounding box center [423, 155] width 132 height 40
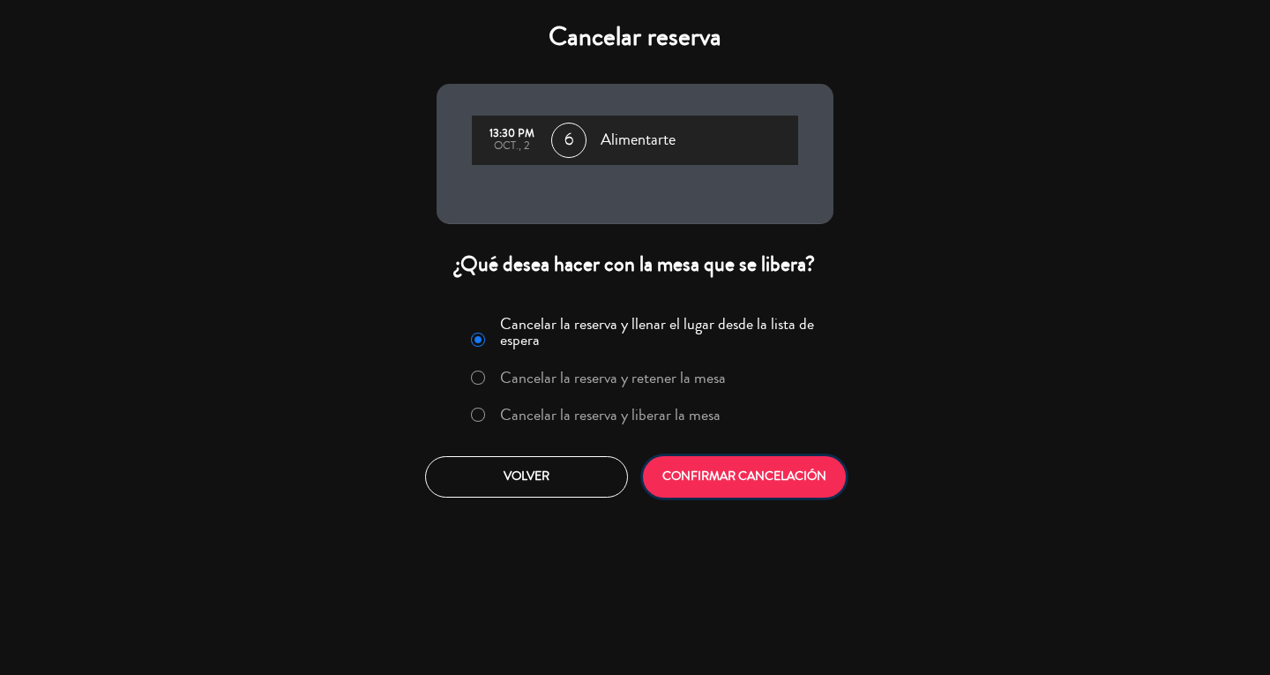
click at [745, 472] on button "CONFIRMAR CANCELACIÓN" at bounding box center [744, 476] width 203 height 41
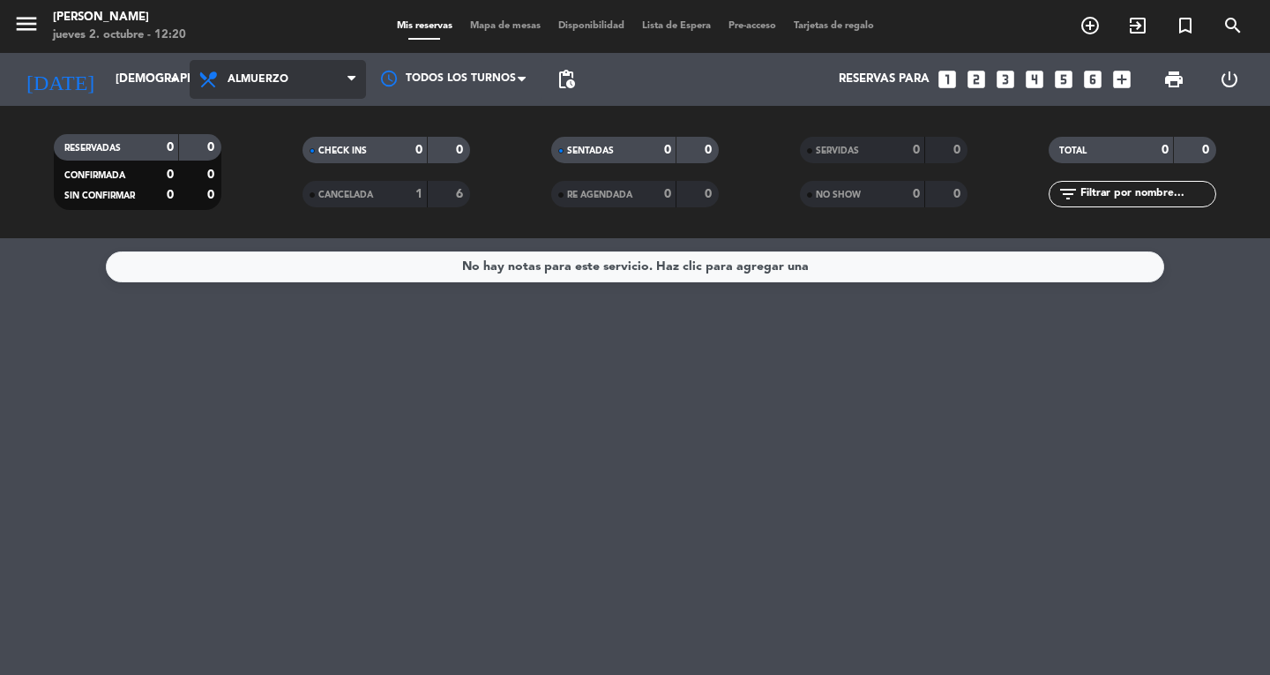
click at [339, 94] on span "Almuerzo" at bounding box center [278, 79] width 176 height 39
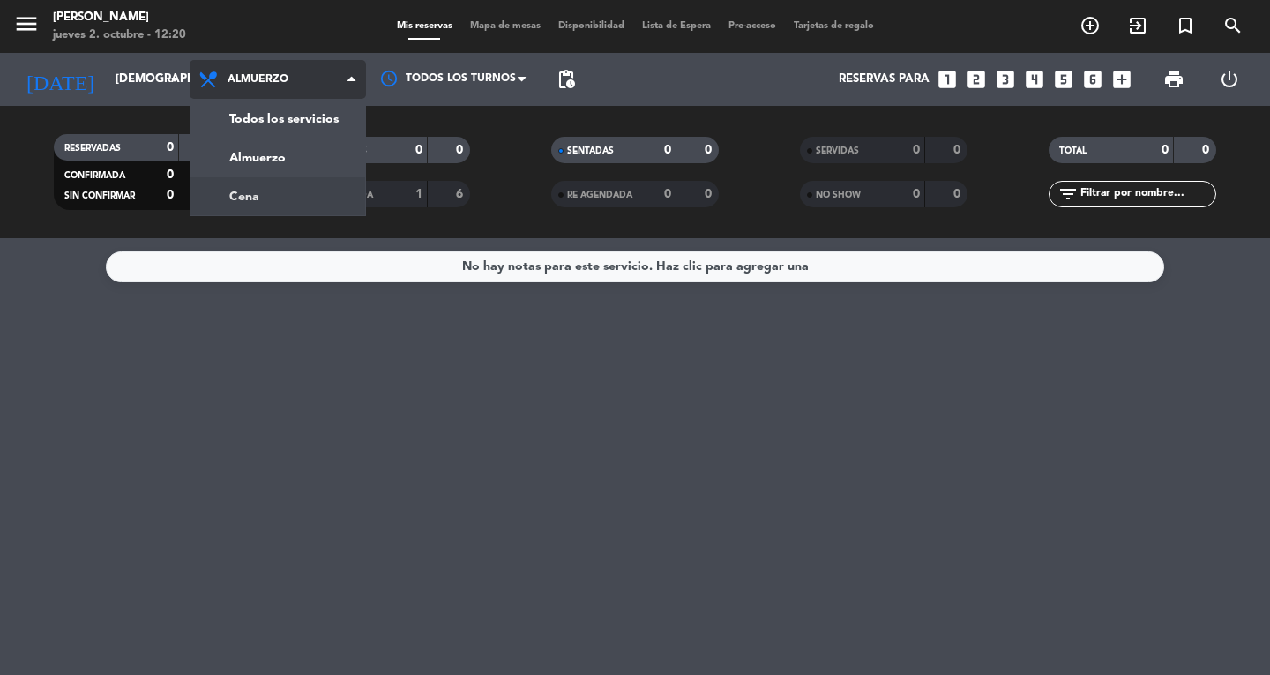
click at [323, 206] on div "menu Don Diablo [DATE] 2. octubre - 12:20 Mis reservas Mapa de mesas Disponibil…" at bounding box center [635, 119] width 1270 height 238
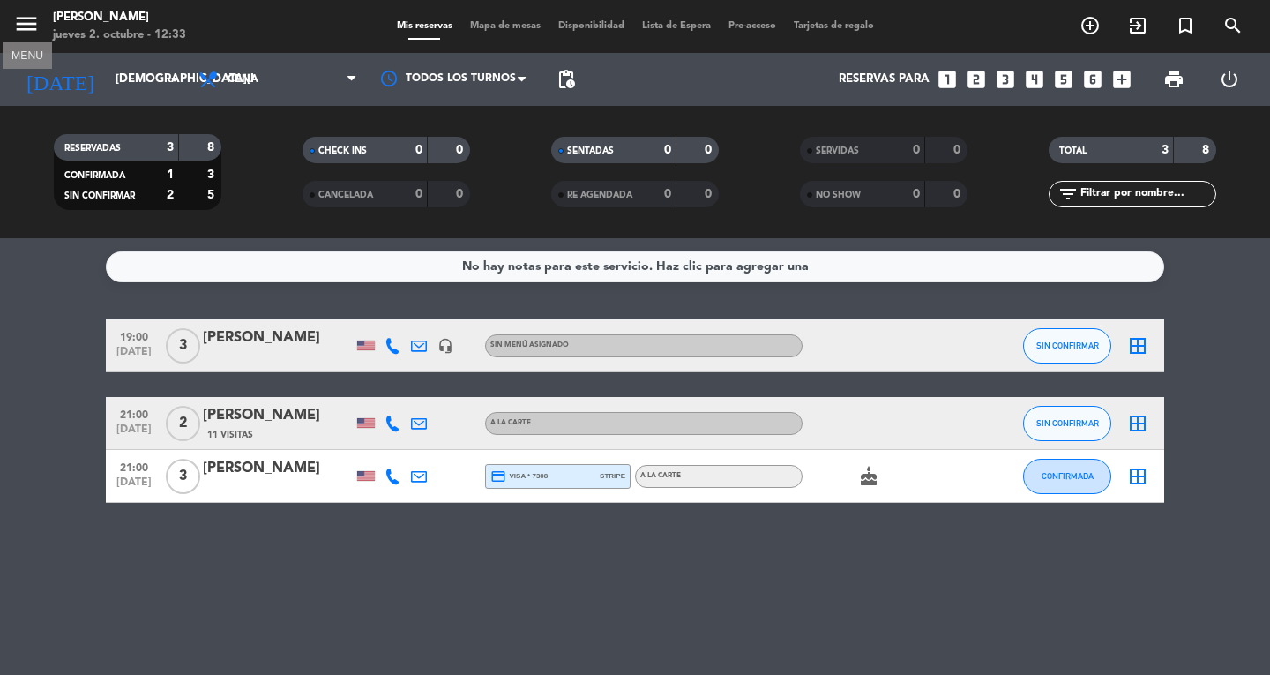
click at [32, 22] on icon "menu" at bounding box center [26, 24] width 26 height 26
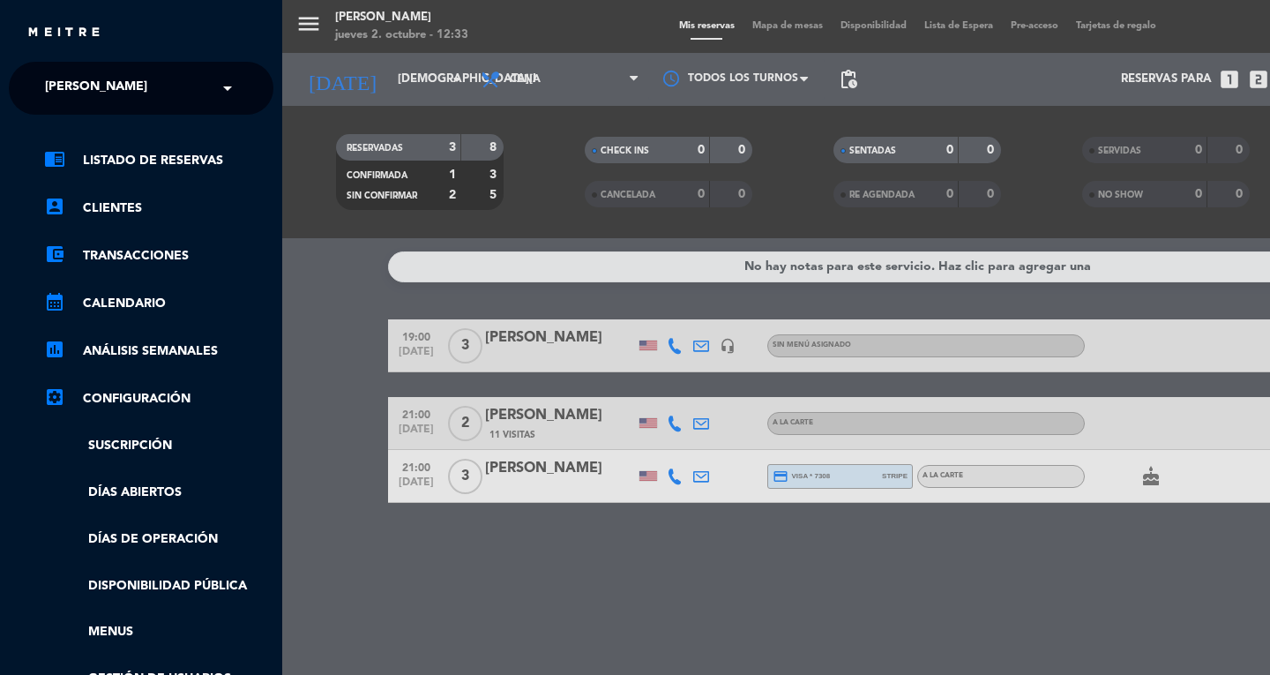
click at [228, 100] on span at bounding box center [232, 88] width 30 height 37
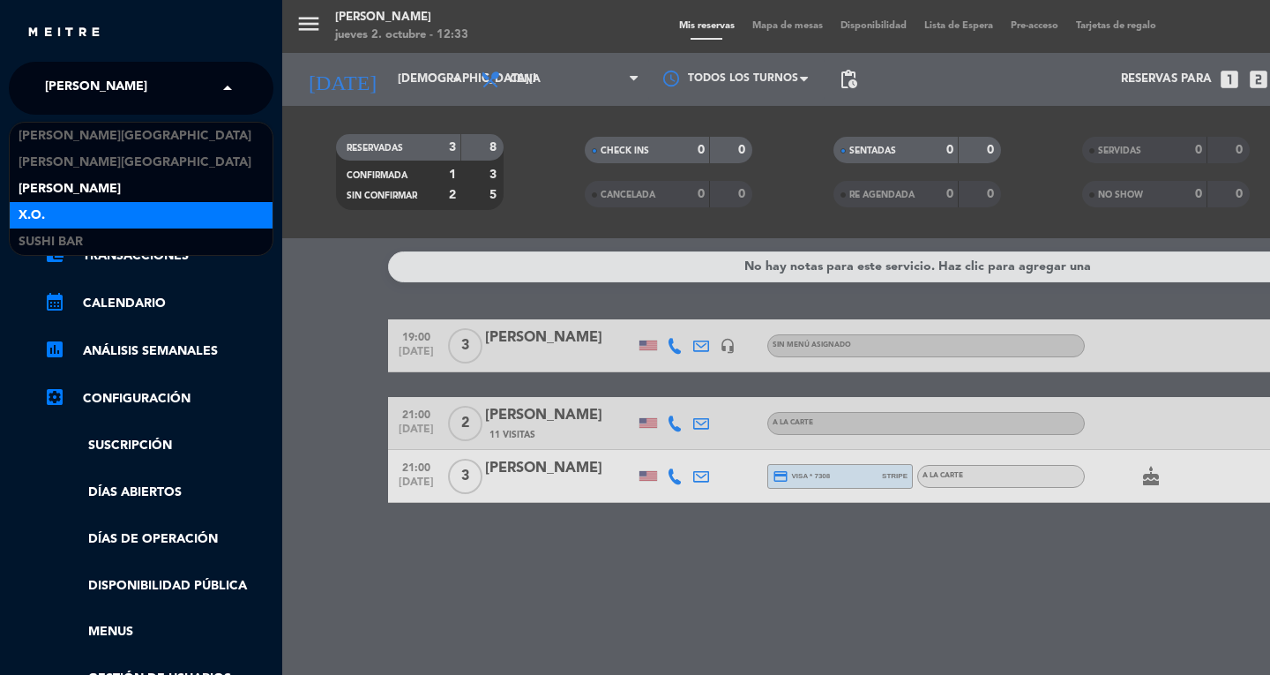
click at [191, 215] on div "X.O." at bounding box center [141, 215] width 263 height 26
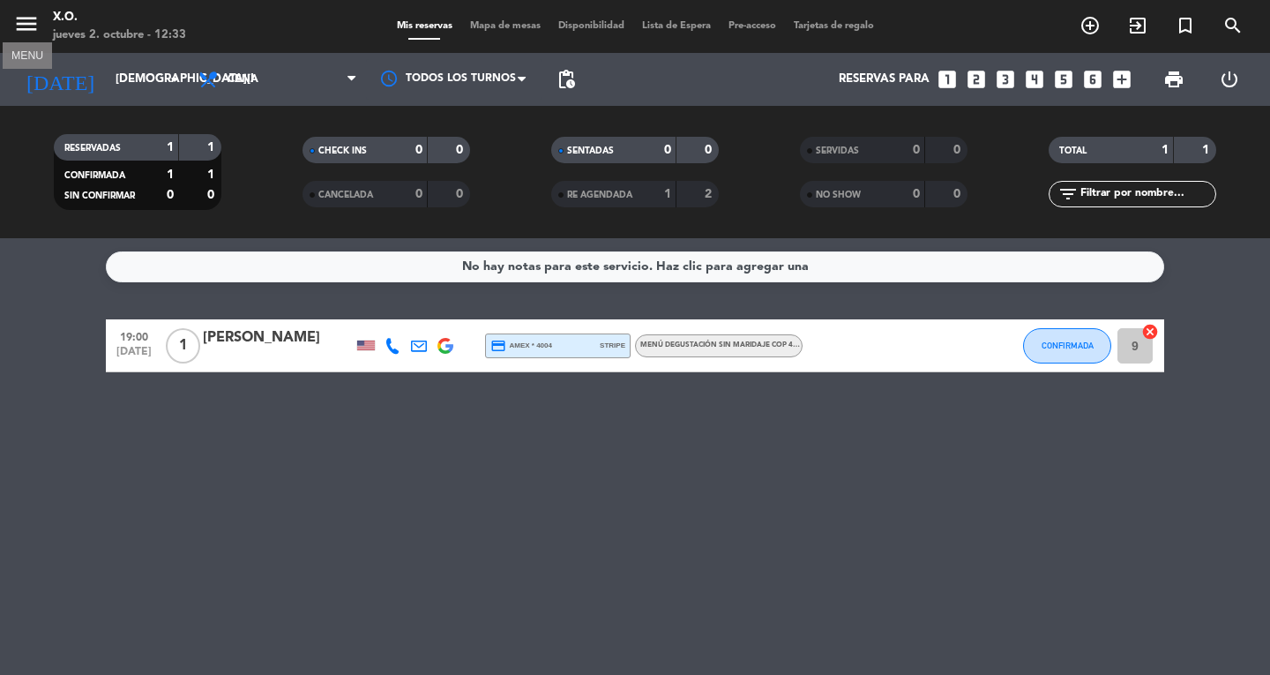
click at [21, 27] on icon "menu" at bounding box center [26, 24] width 26 height 26
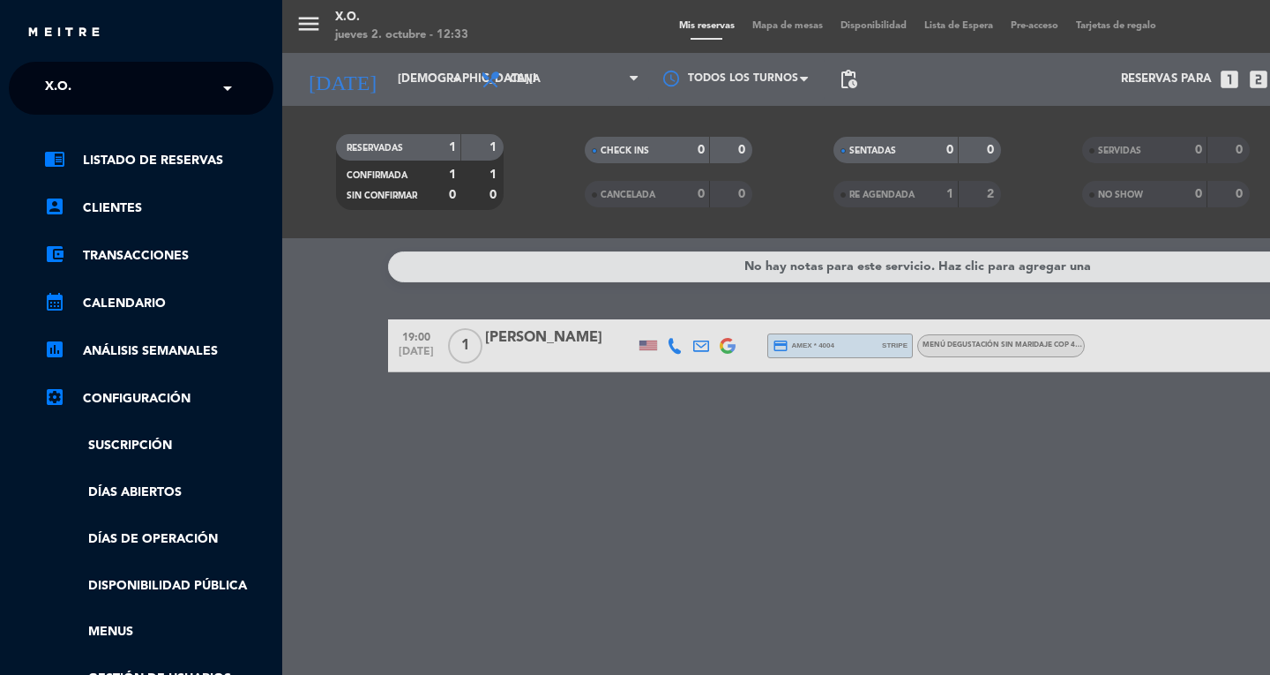
click at [229, 93] on span at bounding box center [232, 88] width 30 height 37
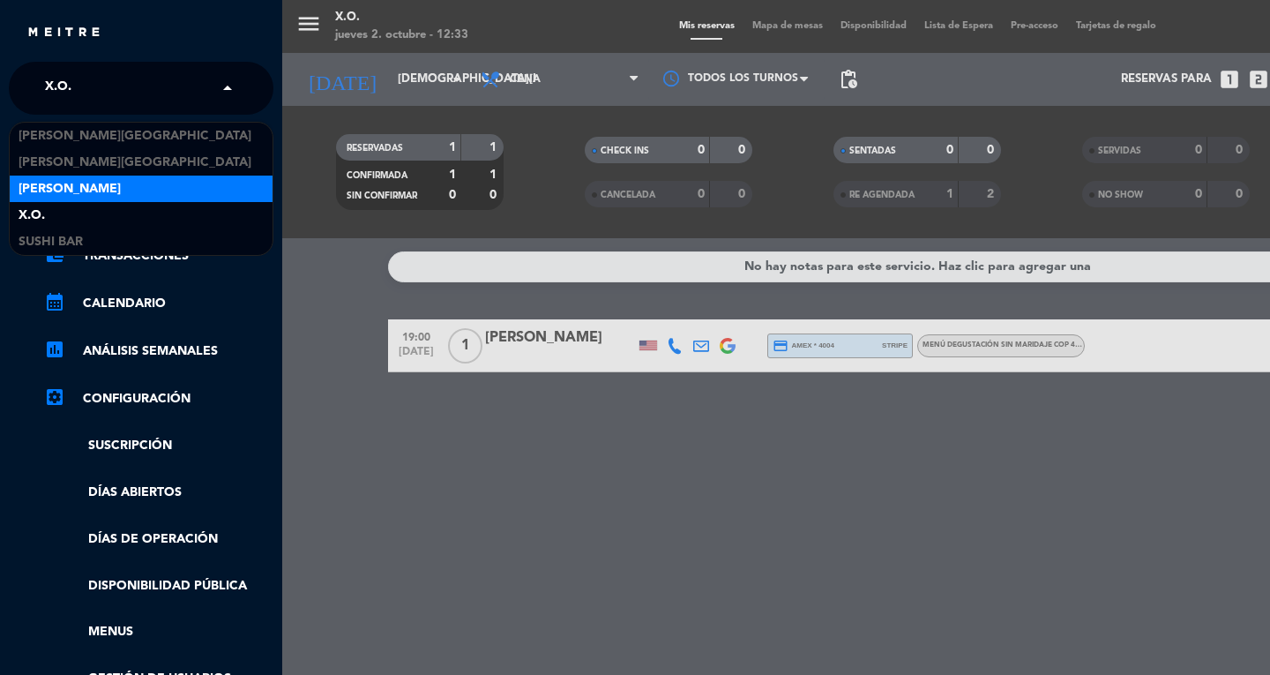
click at [162, 184] on div "[PERSON_NAME]" at bounding box center [141, 189] width 263 height 26
